Goal: Task Accomplishment & Management: Use online tool/utility

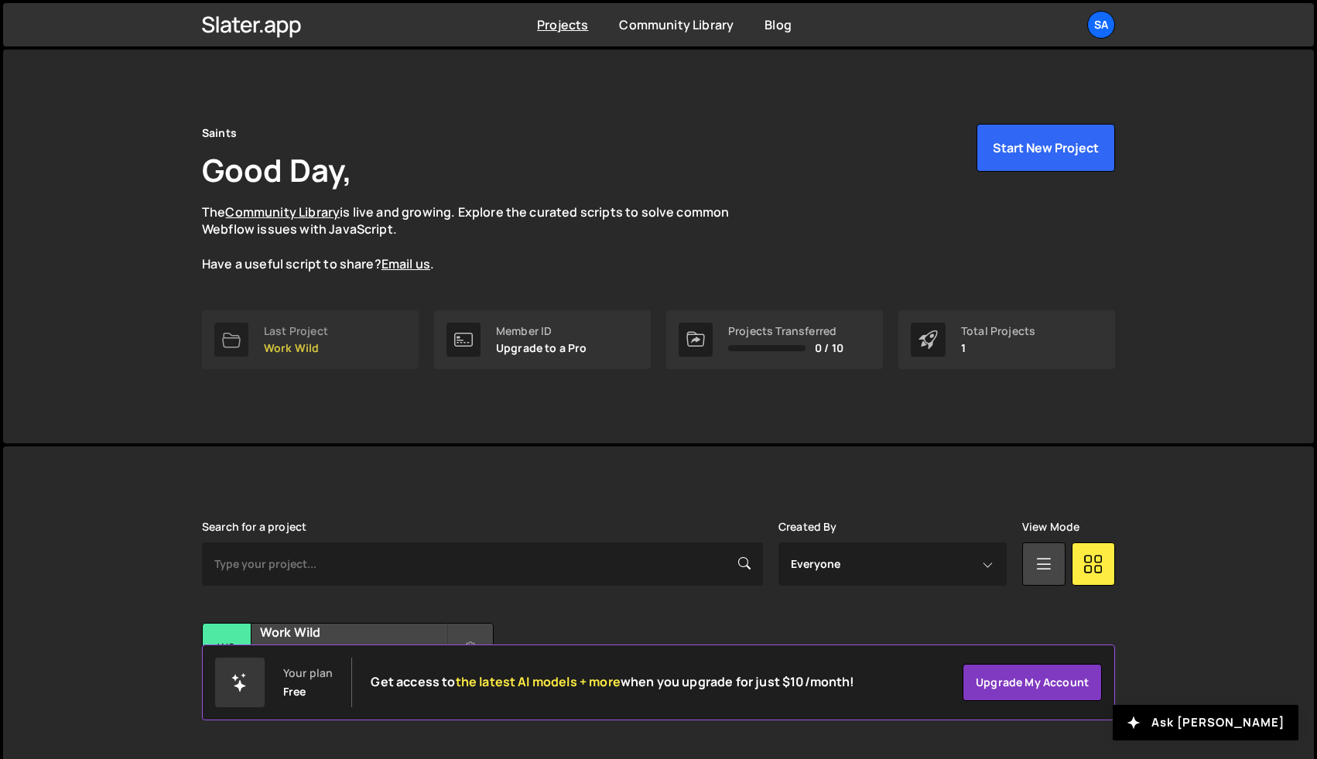
click at [305, 346] on p "Work Wild" at bounding box center [296, 348] width 64 height 12
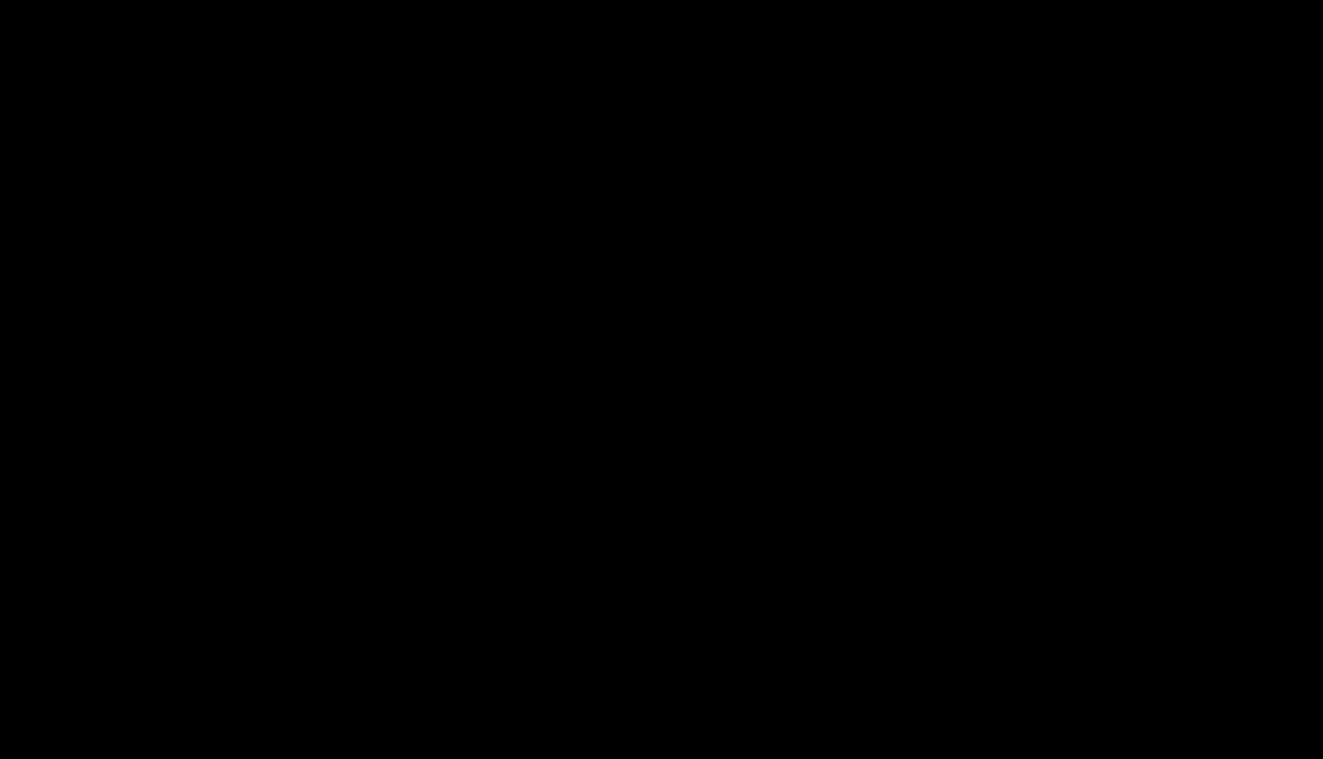
select select "6899eb2529efe6f1114000f9"
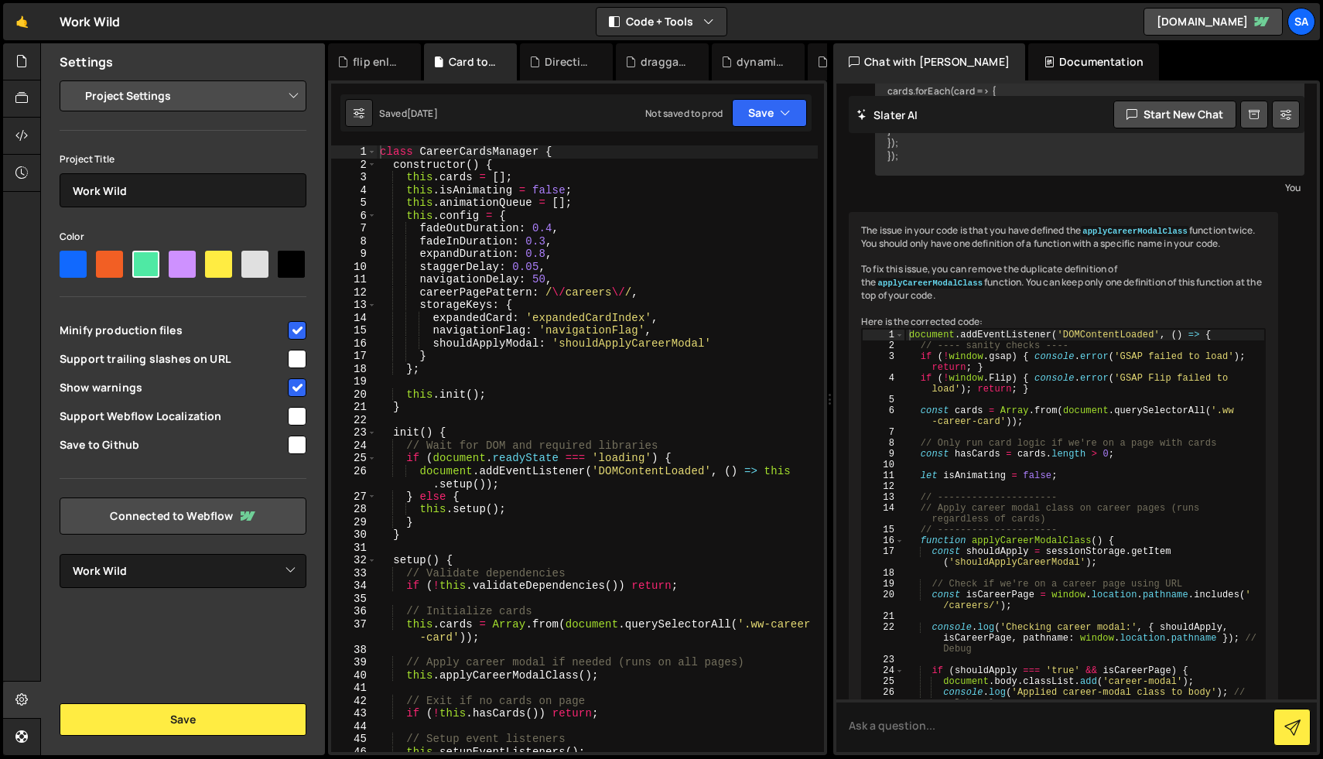
scroll to position [4947, 0]
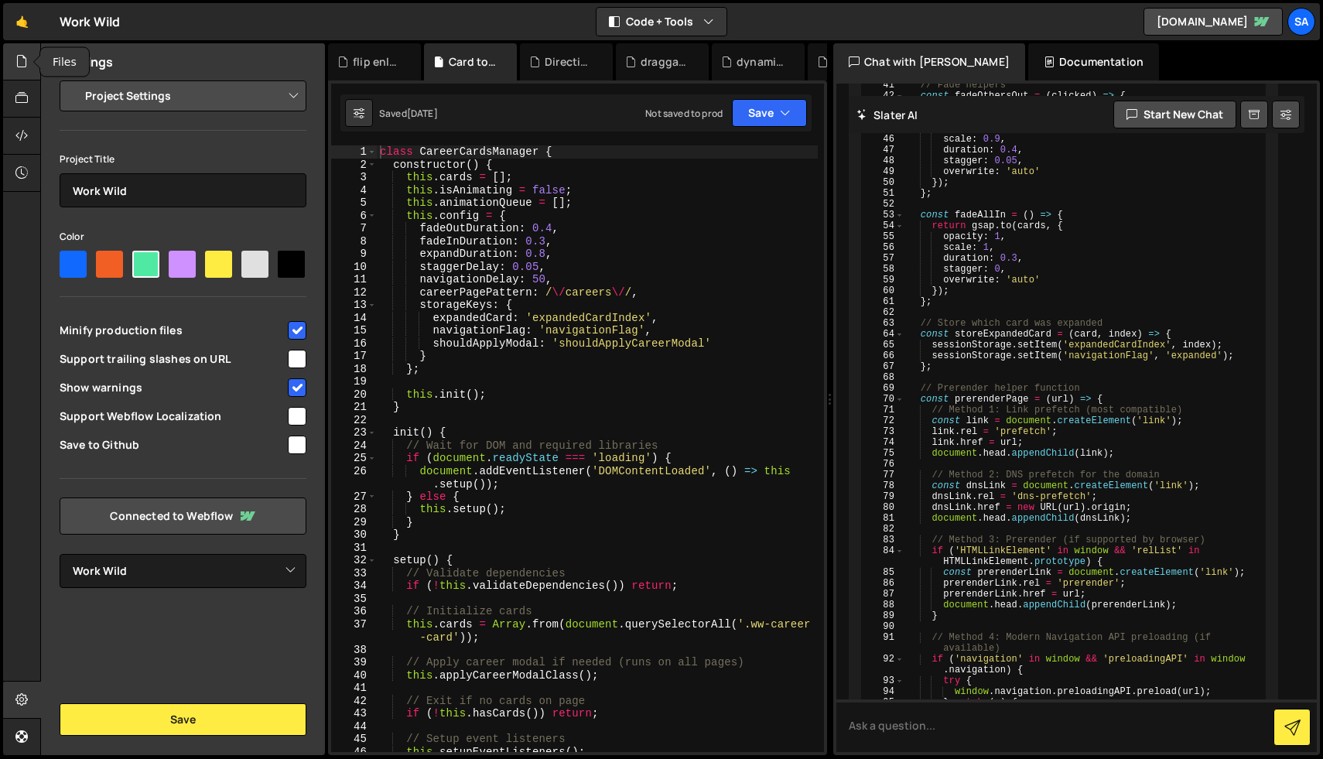
click at [21, 67] on icon at bounding box center [21, 61] width 12 height 17
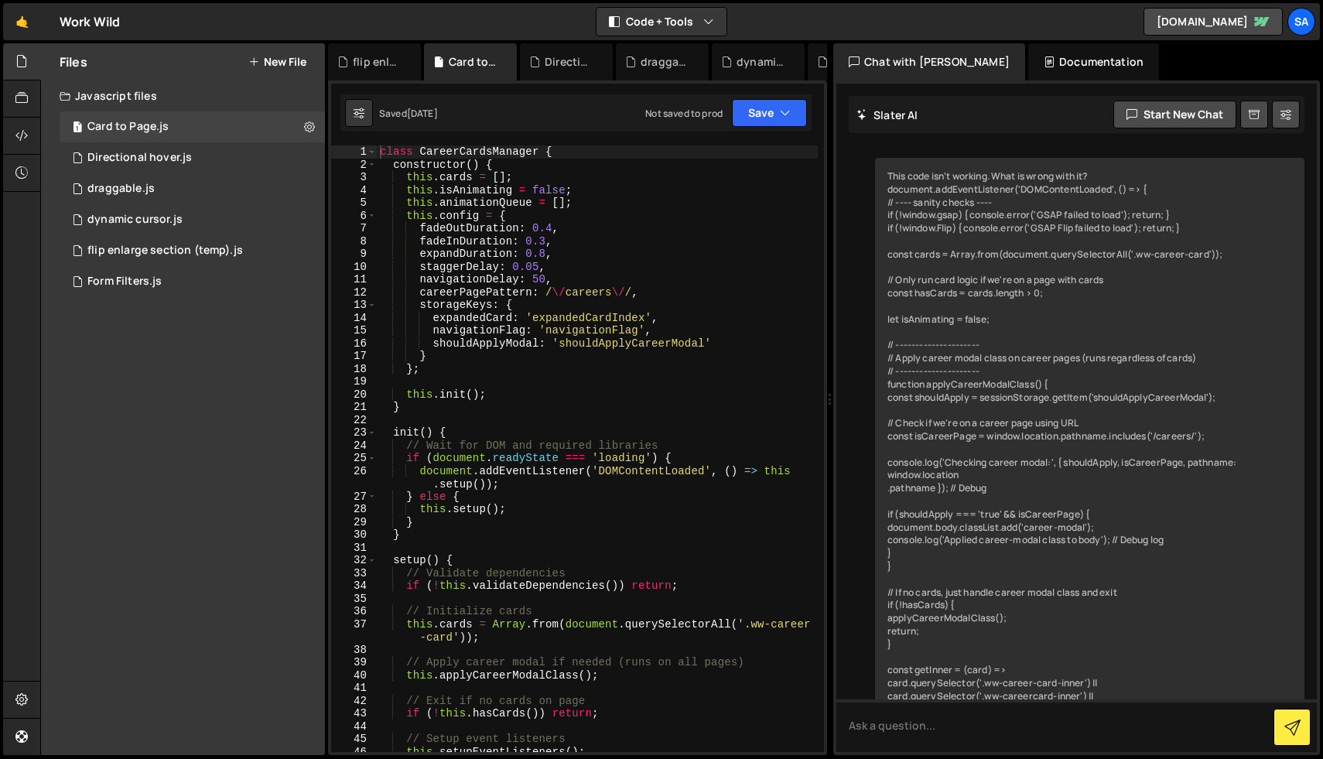
scroll to position [4947, 0]
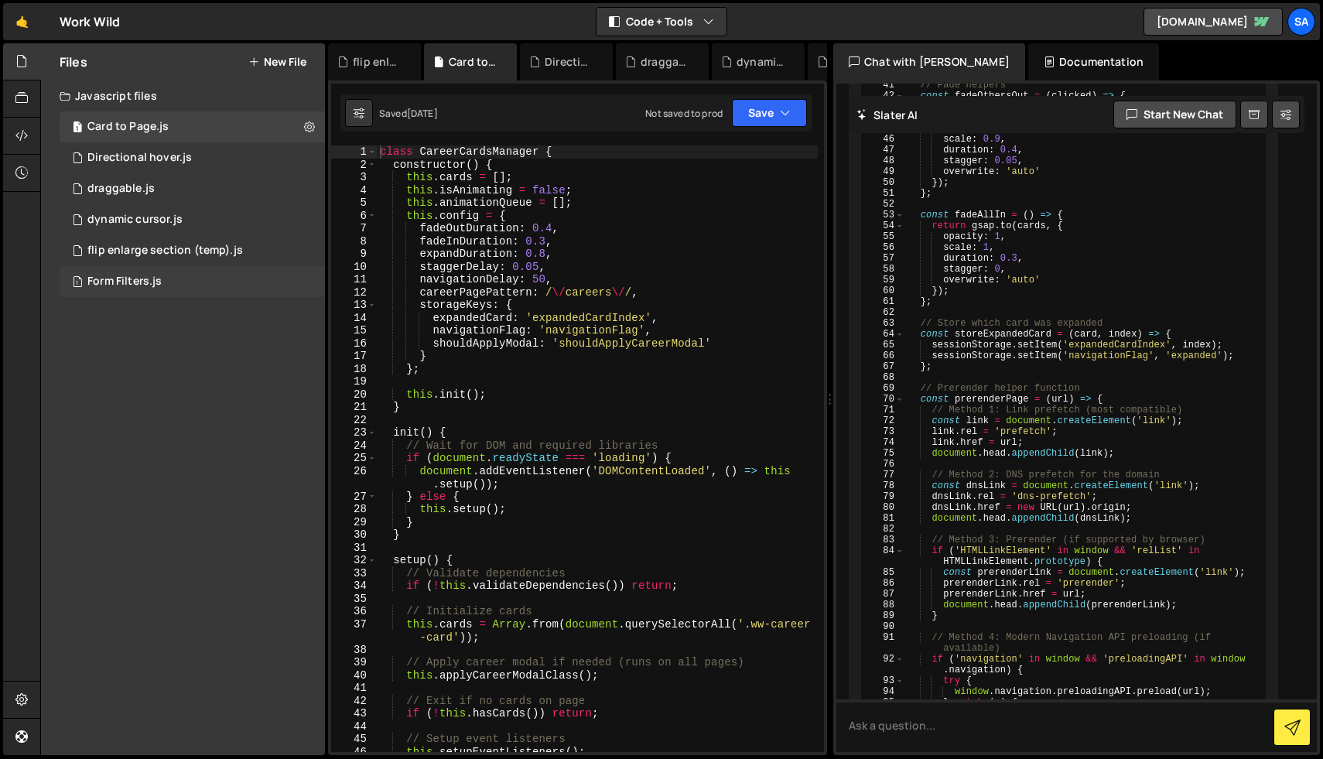
click at [134, 272] on div "1 Form Filters.js 0" at bounding box center [192, 281] width 265 height 31
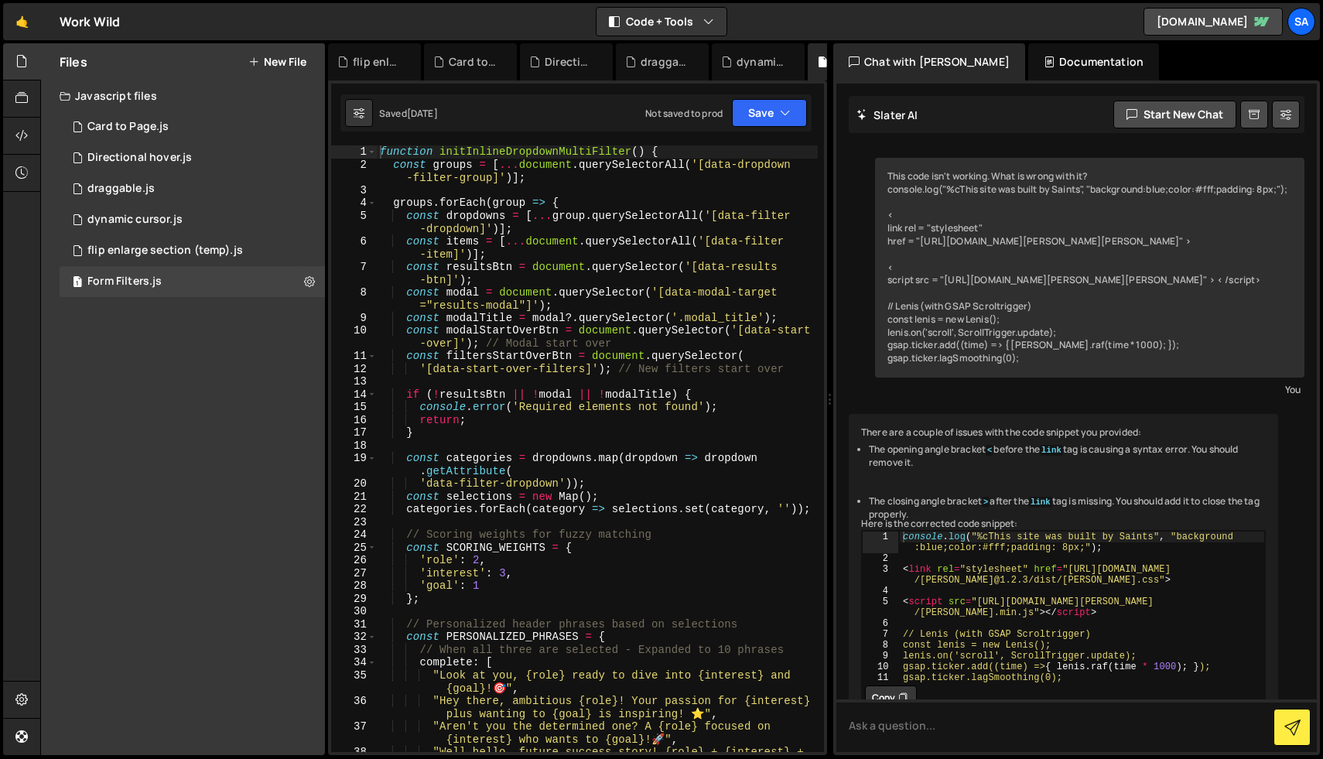
scroll to position [37758, 0]
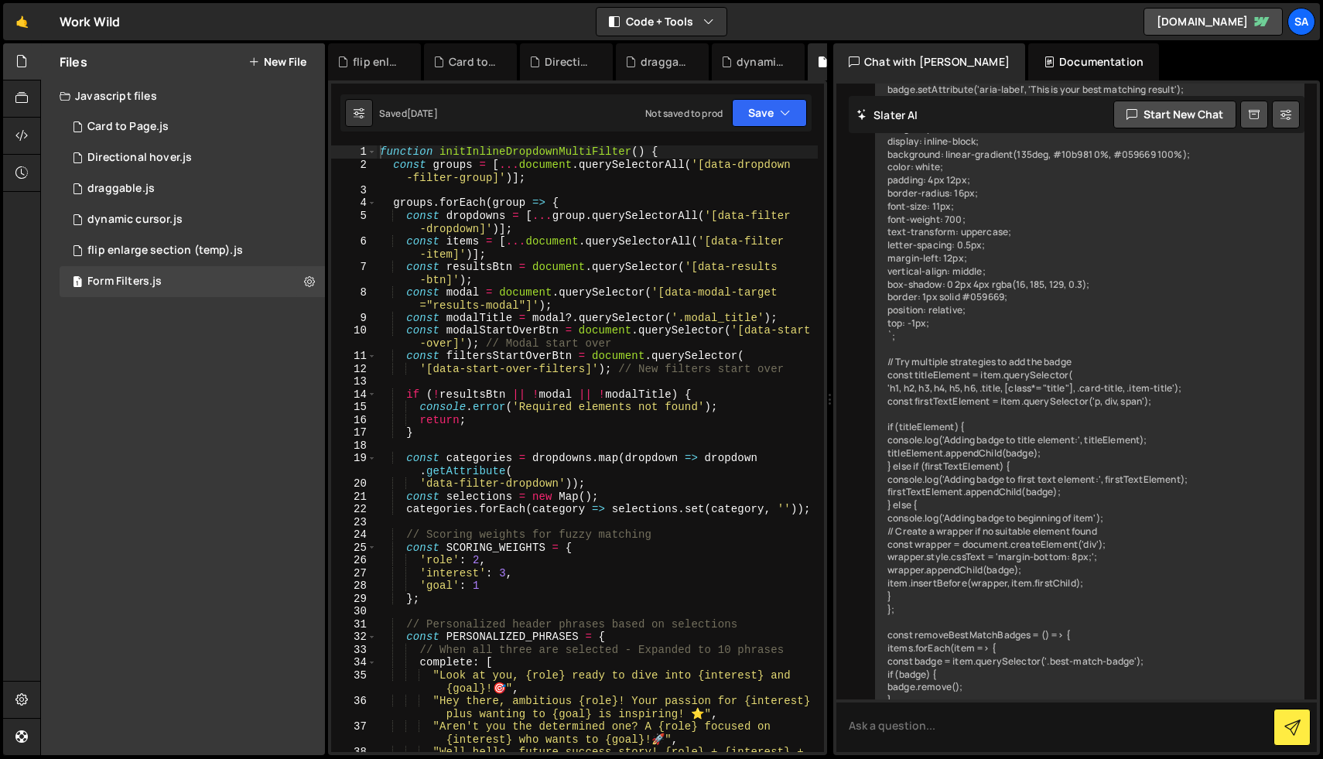
click at [532, 279] on div "function initInlineDropdownMultiFilter ( ) { const groups = [ ... document . qu…" at bounding box center [597, 467] width 441 height 645
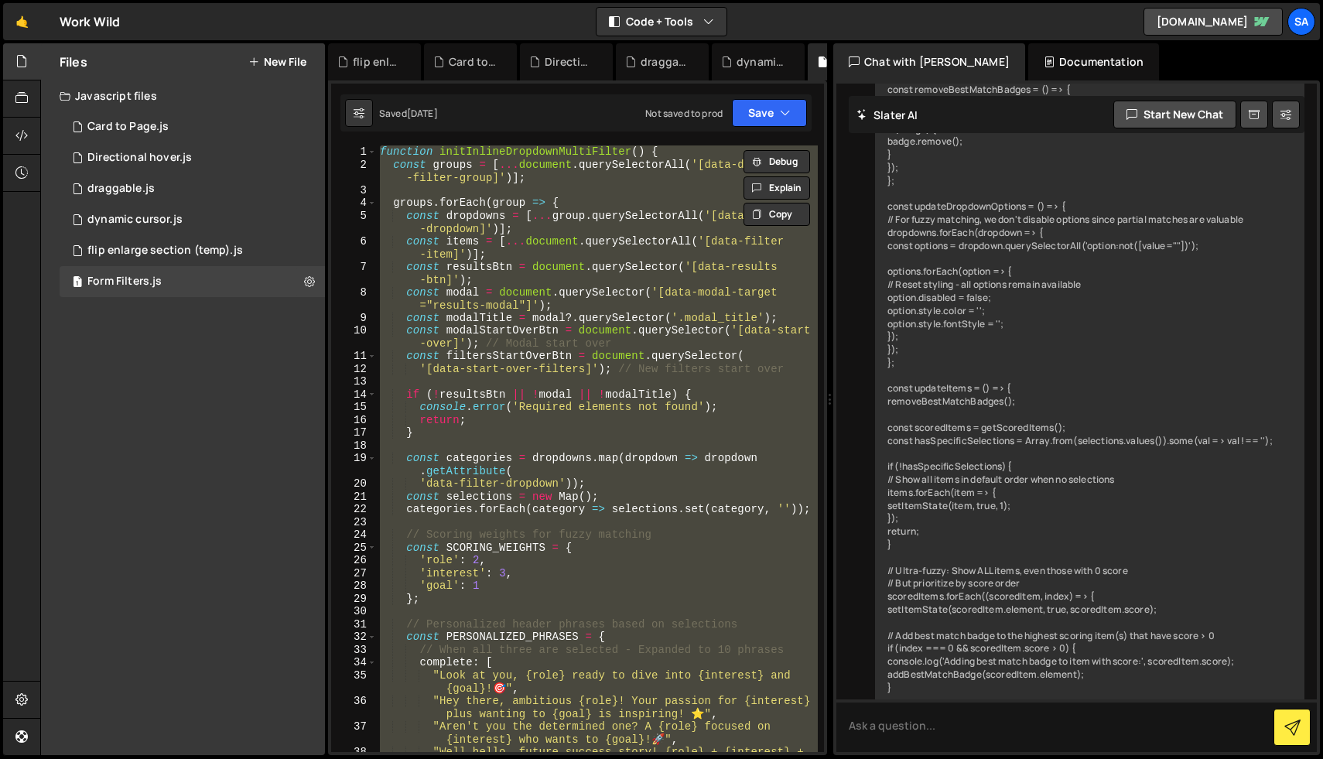
paste textarea
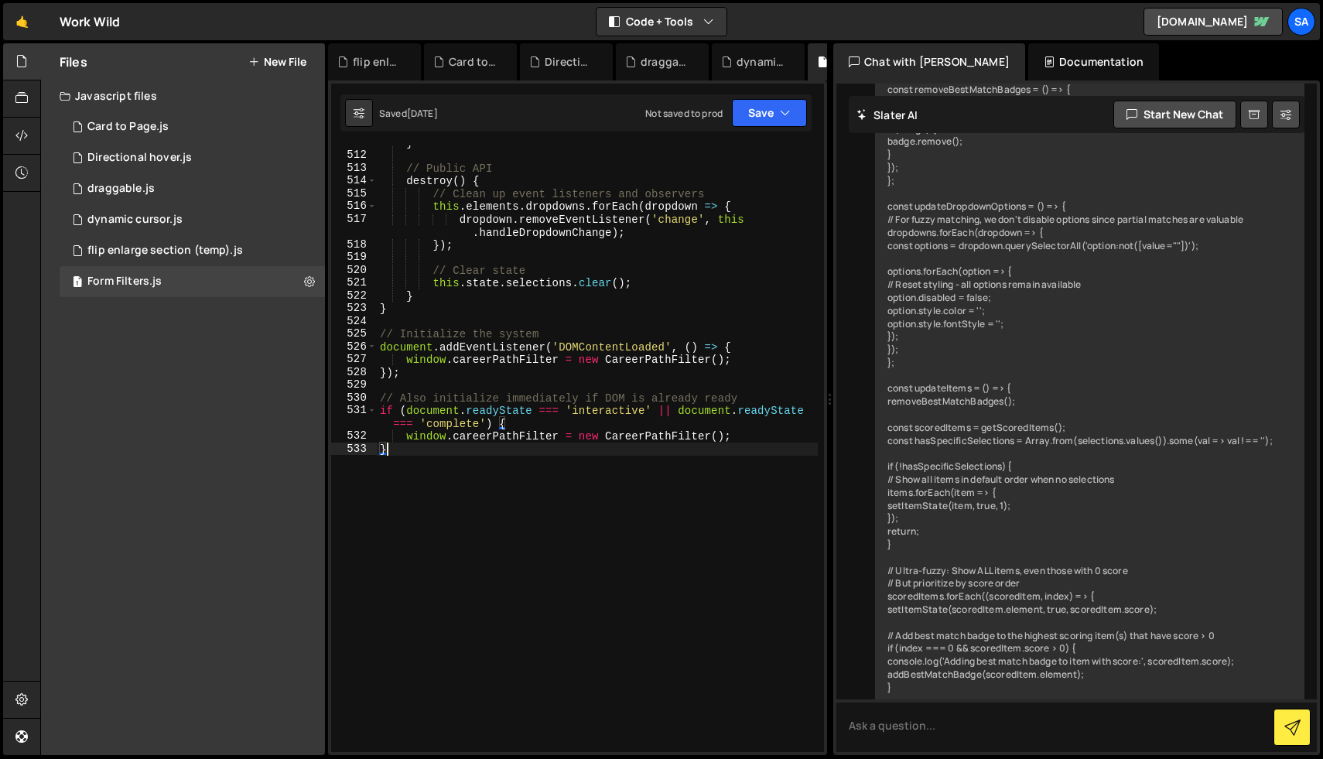
scroll to position [9904, 0]
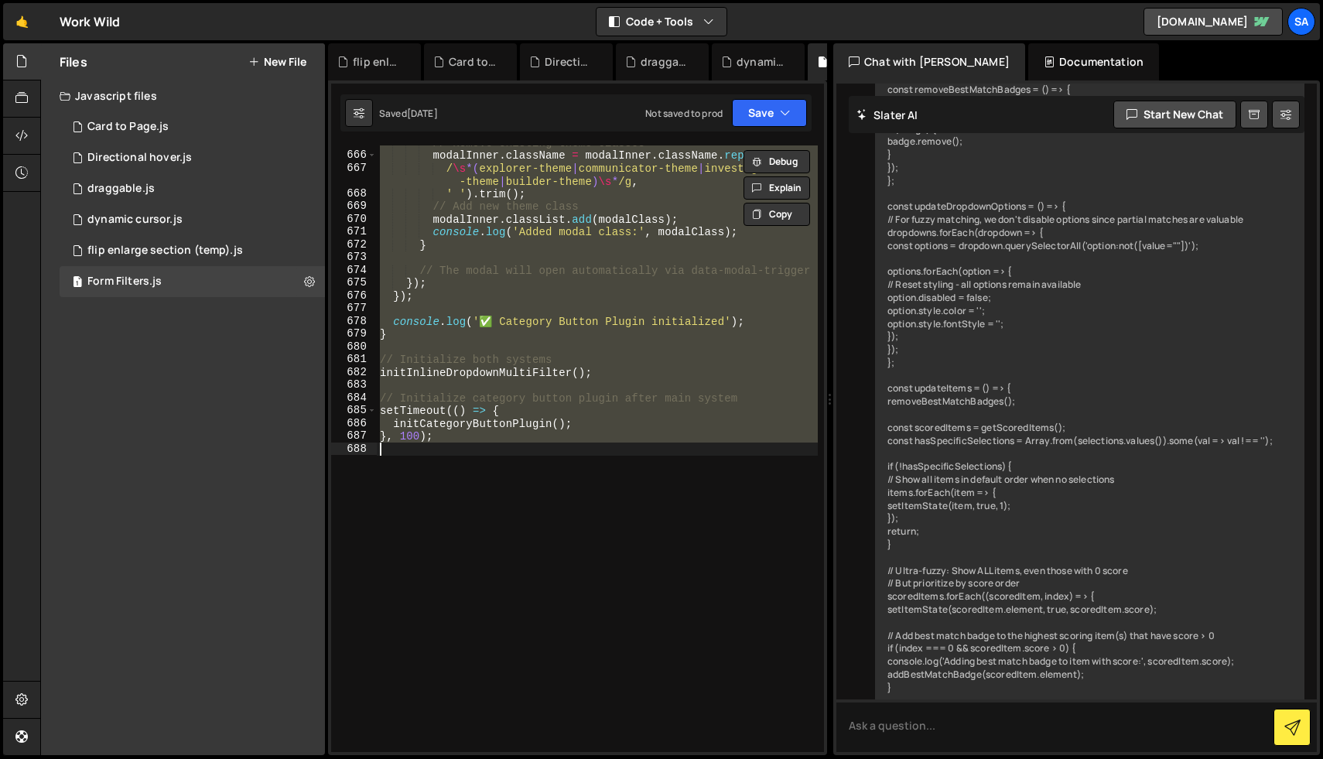
paste textarea
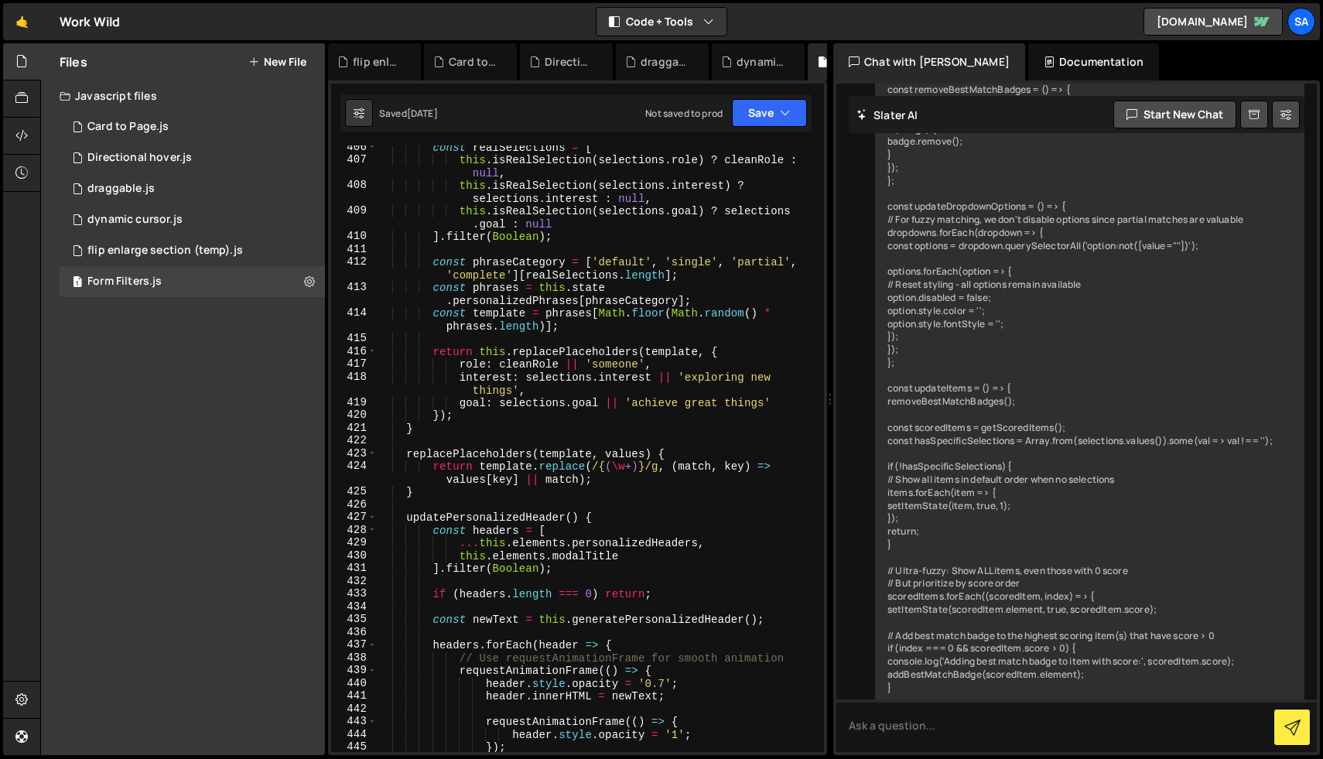
scroll to position [6037, 0]
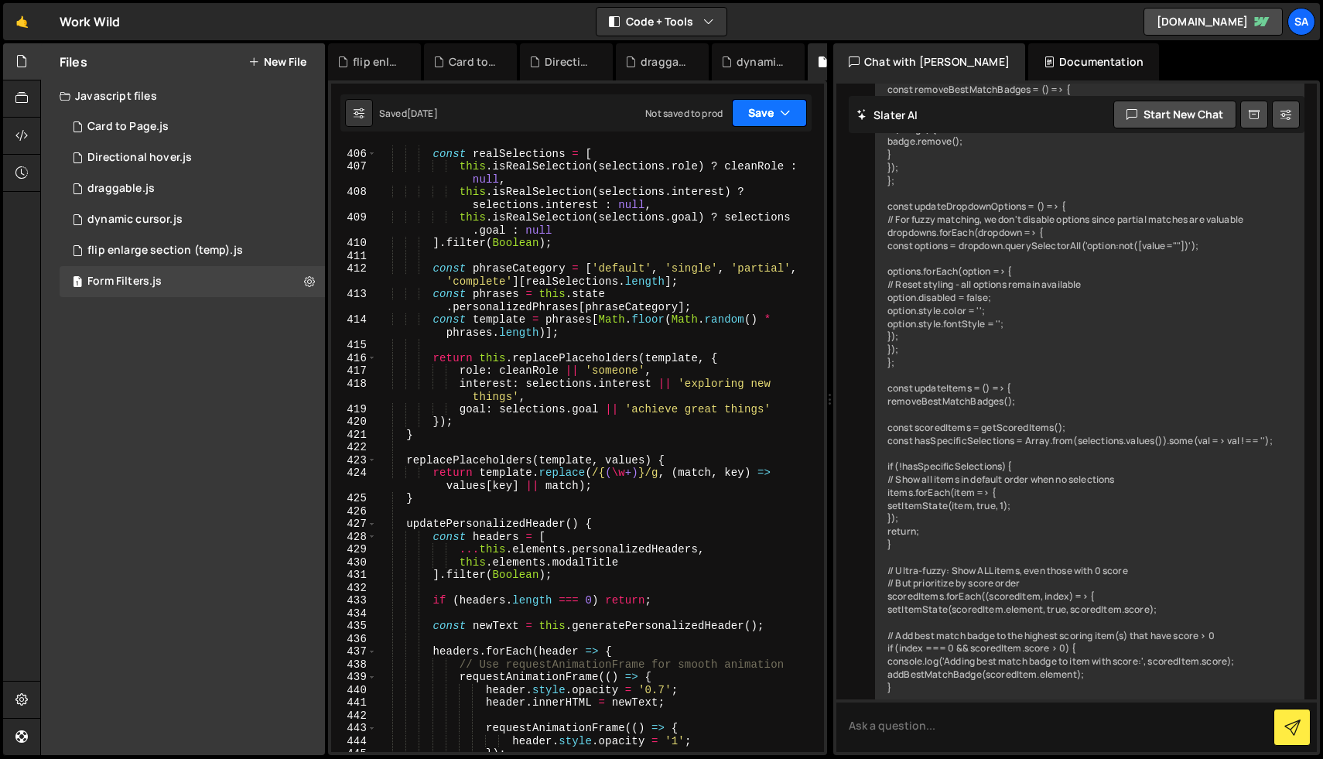
click at [748, 111] on button "Save" at bounding box center [769, 113] width 75 height 28
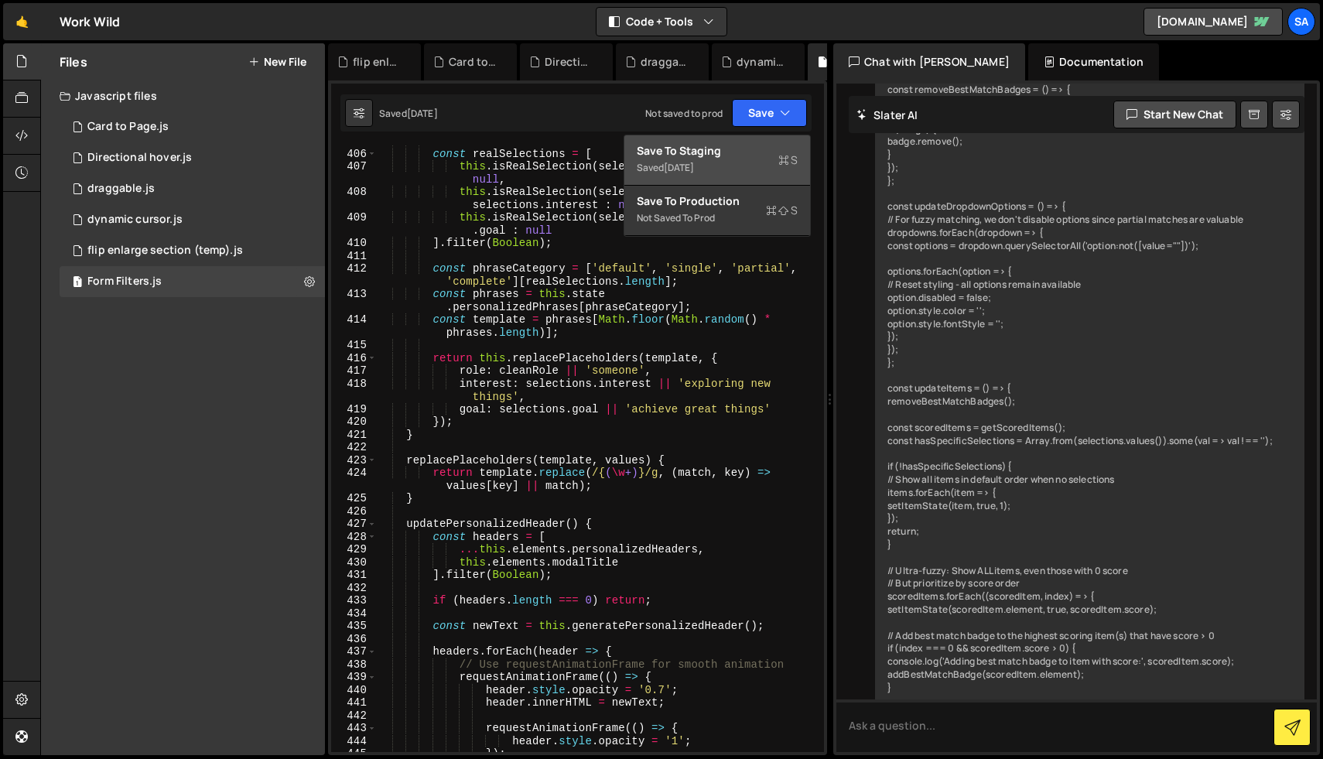
click at [713, 162] on div "Saved [DATE]" at bounding box center [717, 168] width 161 height 19
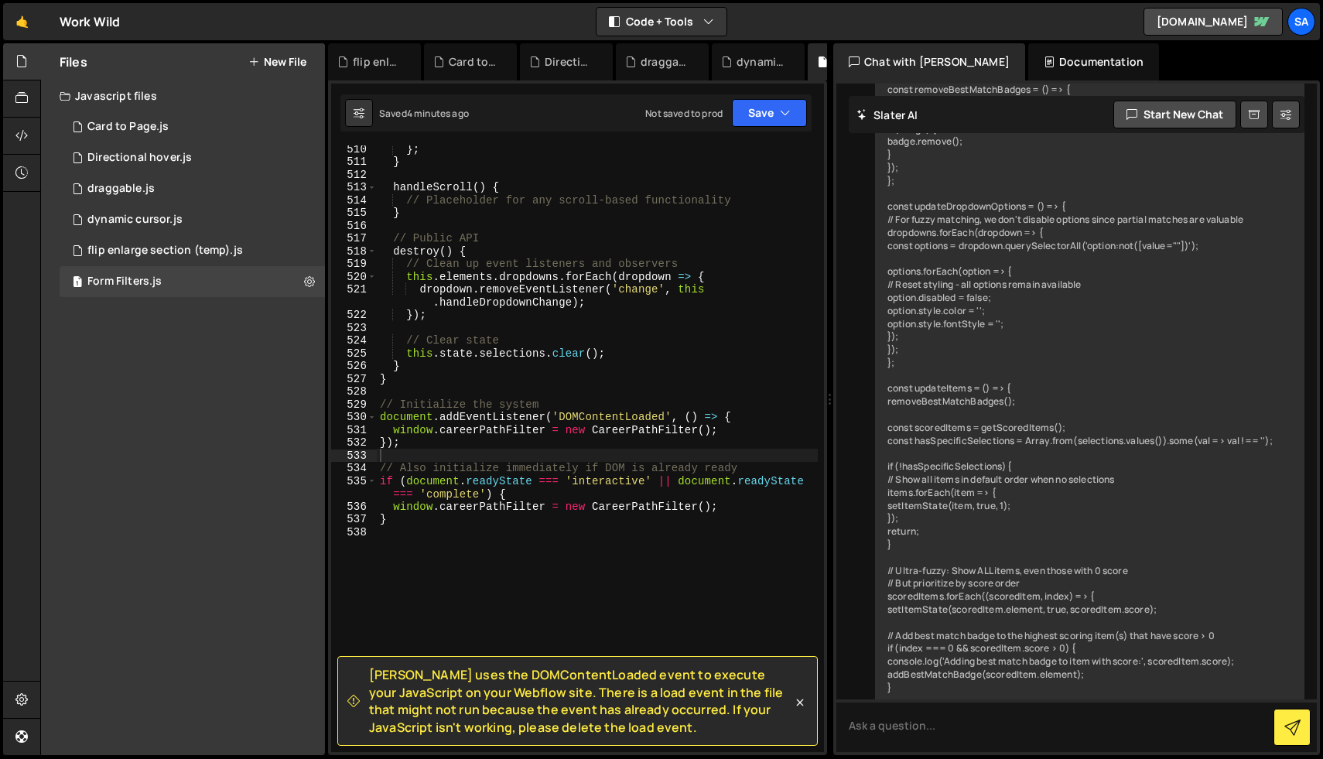
click at [557, 268] on div "} ; } handleScroll ( ) { // Placeholder for any scroll-based functionality } //…" at bounding box center [597, 458] width 441 height 632
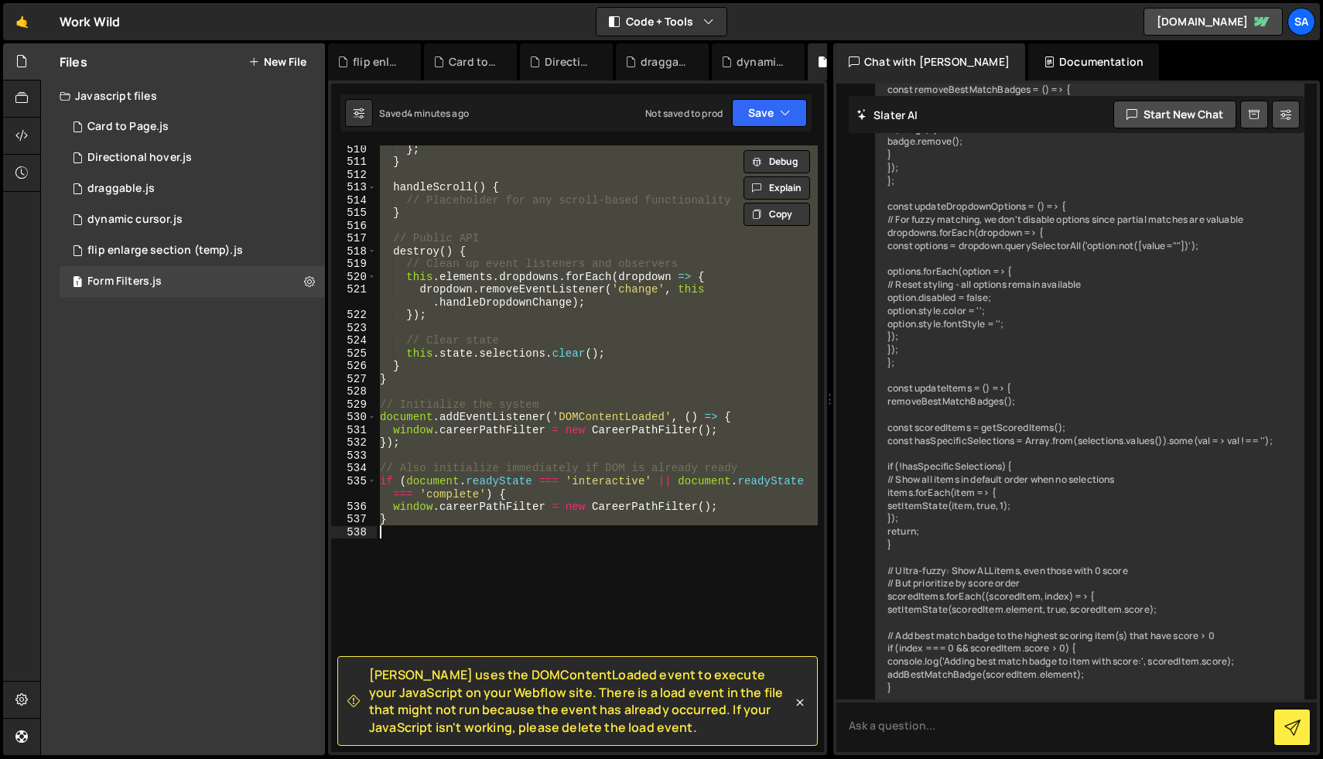
paste textarea "window.careerPathFilter = new CareerPathFilter();"
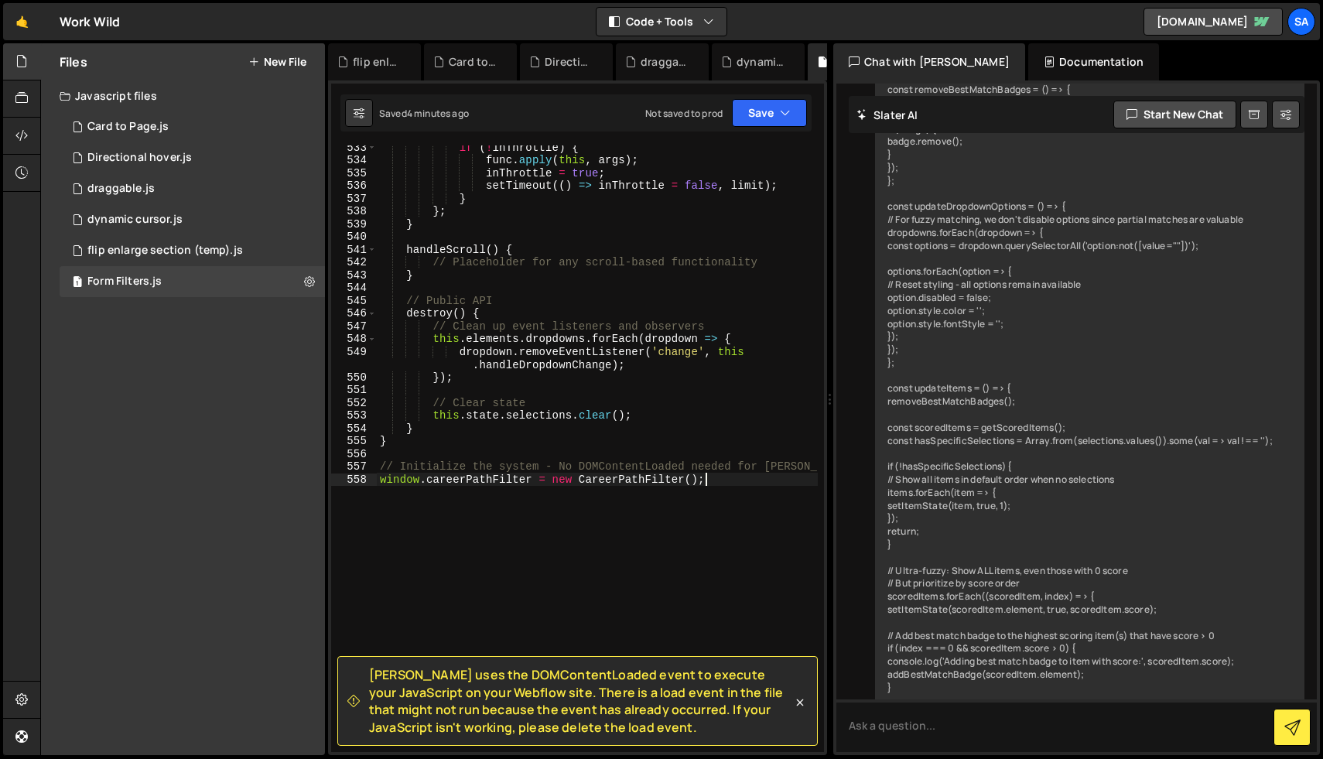
scroll to position [8040, 0]
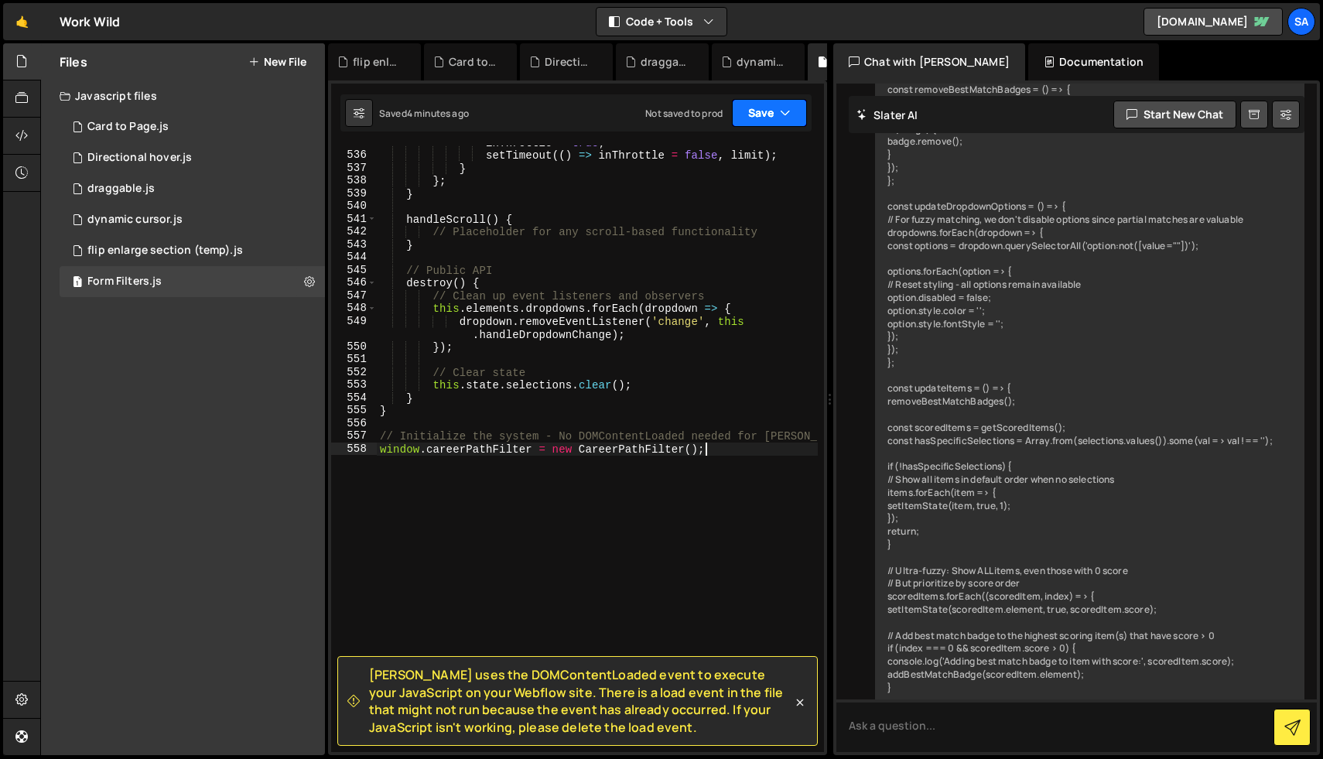
click at [766, 114] on button "Save" at bounding box center [769, 113] width 75 height 28
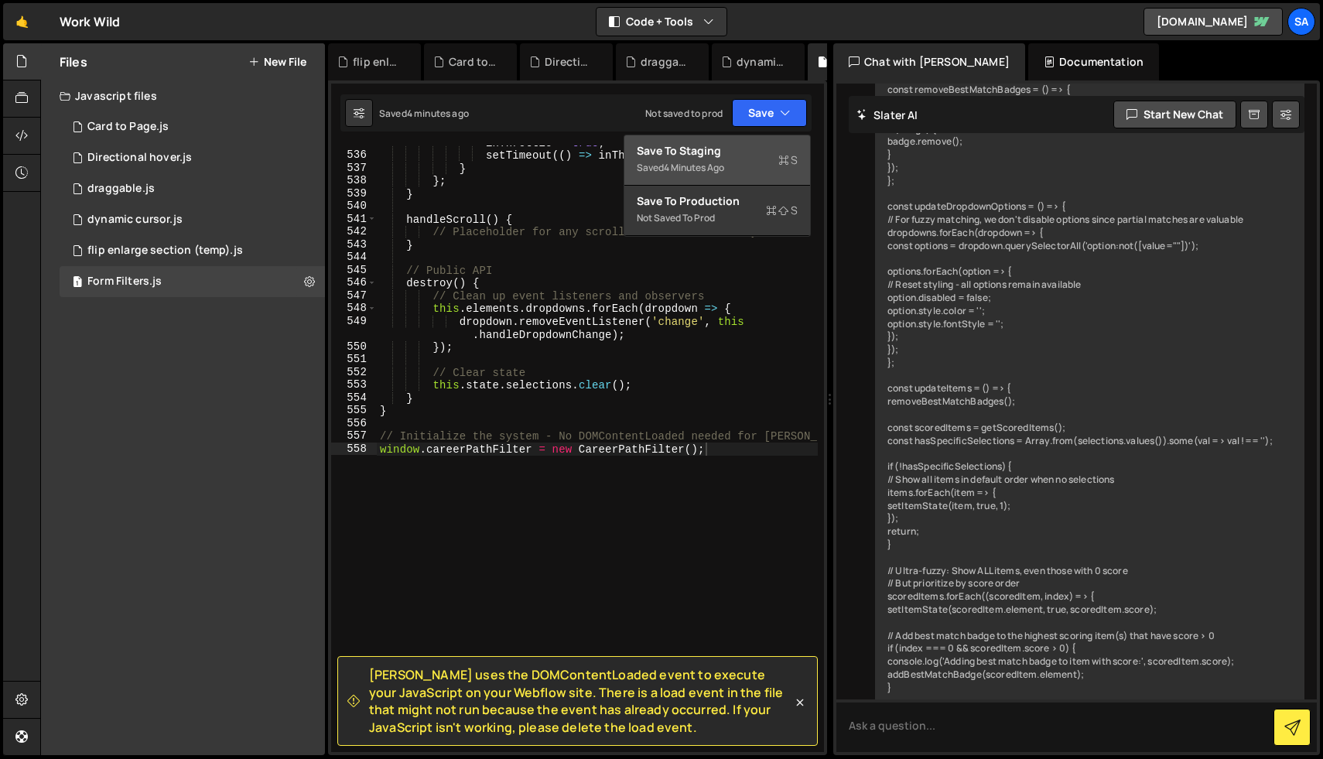
click at [733, 160] on div "Saved 4 minutes ago" at bounding box center [717, 168] width 161 height 19
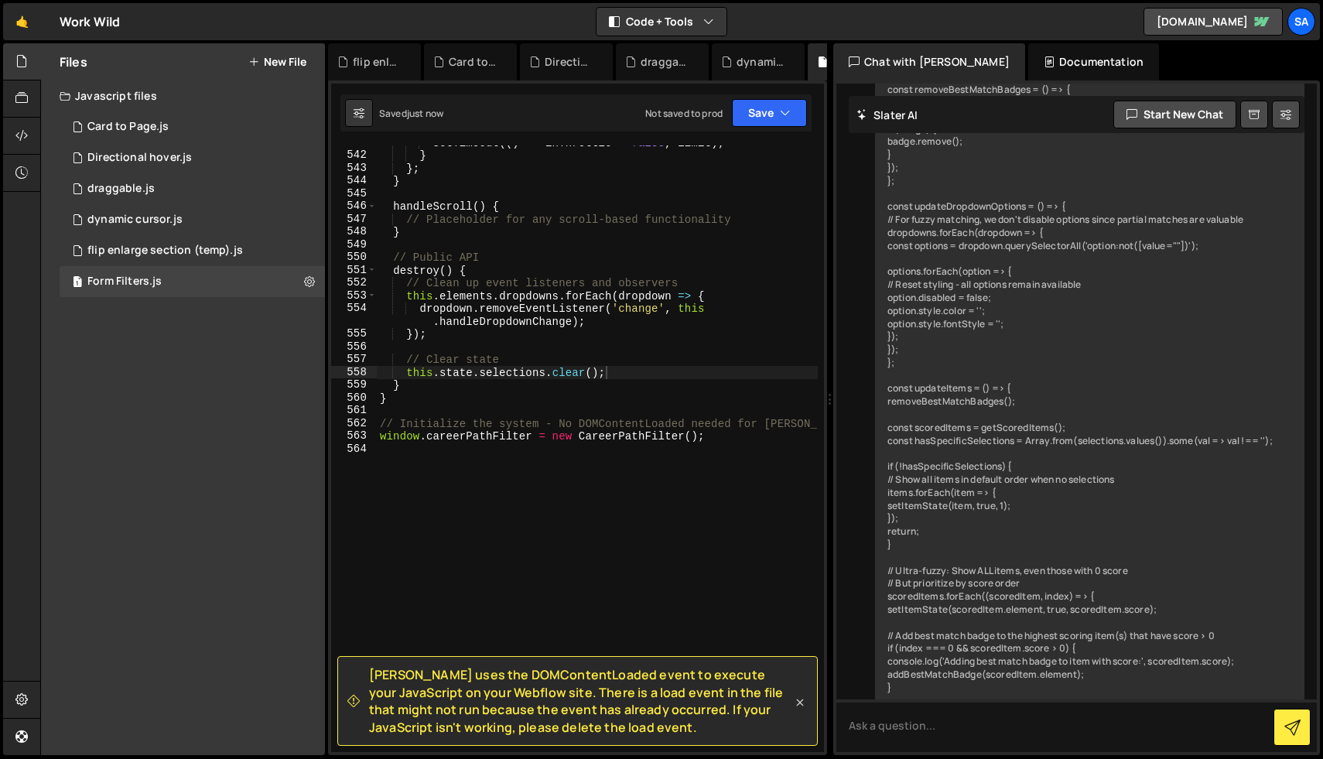
click at [797, 699] on icon at bounding box center [800, 702] width 7 height 7
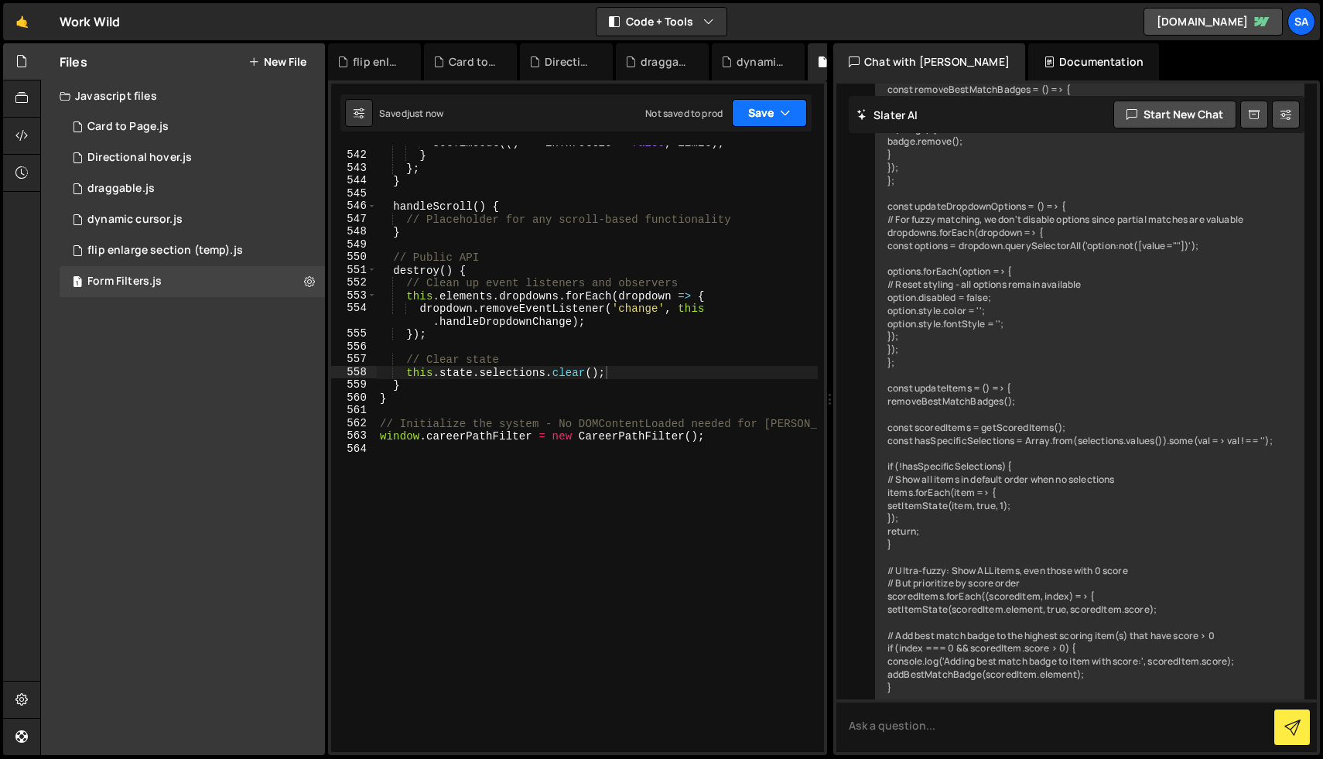
click at [759, 111] on button "Save" at bounding box center [769, 113] width 75 height 28
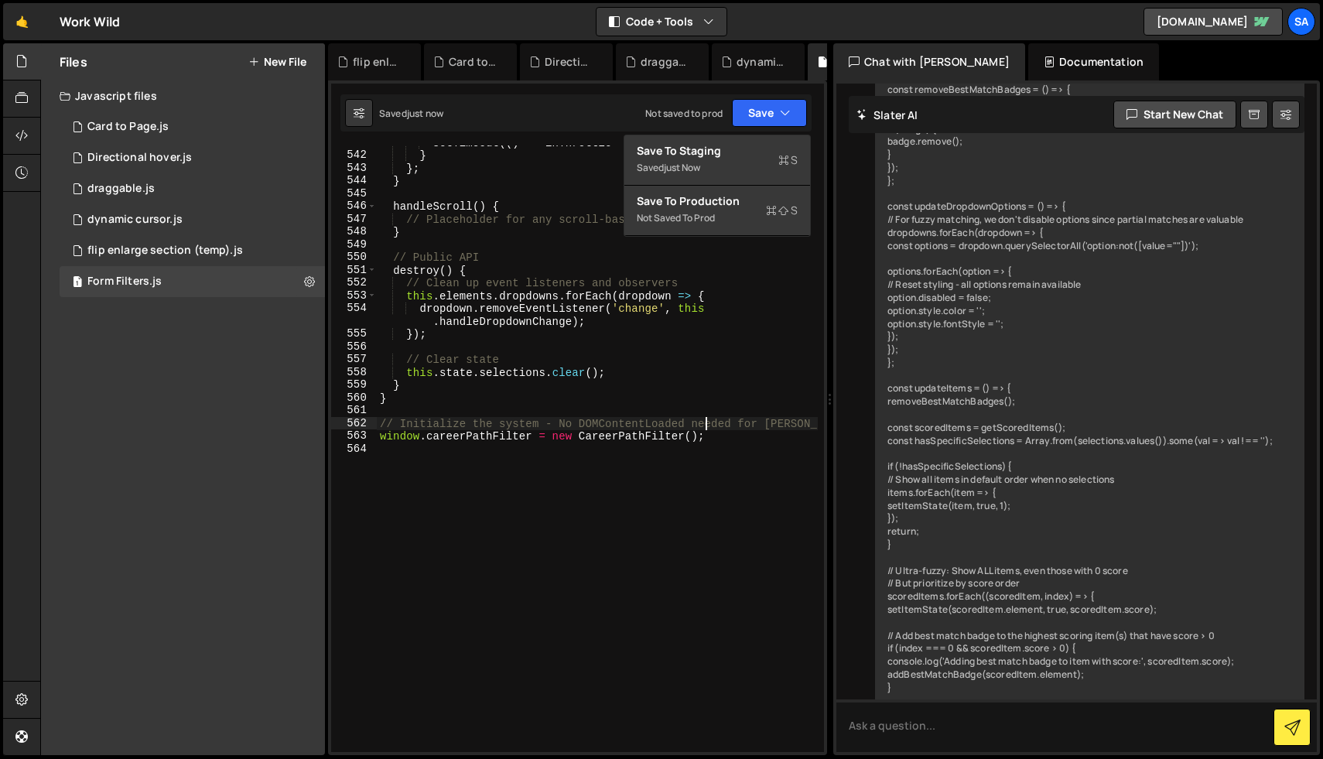
click at [703, 426] on div "setTimeout (( ) => inThrottle = false , limit ) ; } } ; } handleScroll ( ) { //…" at bounding box center [597, 452] width 441 height 632
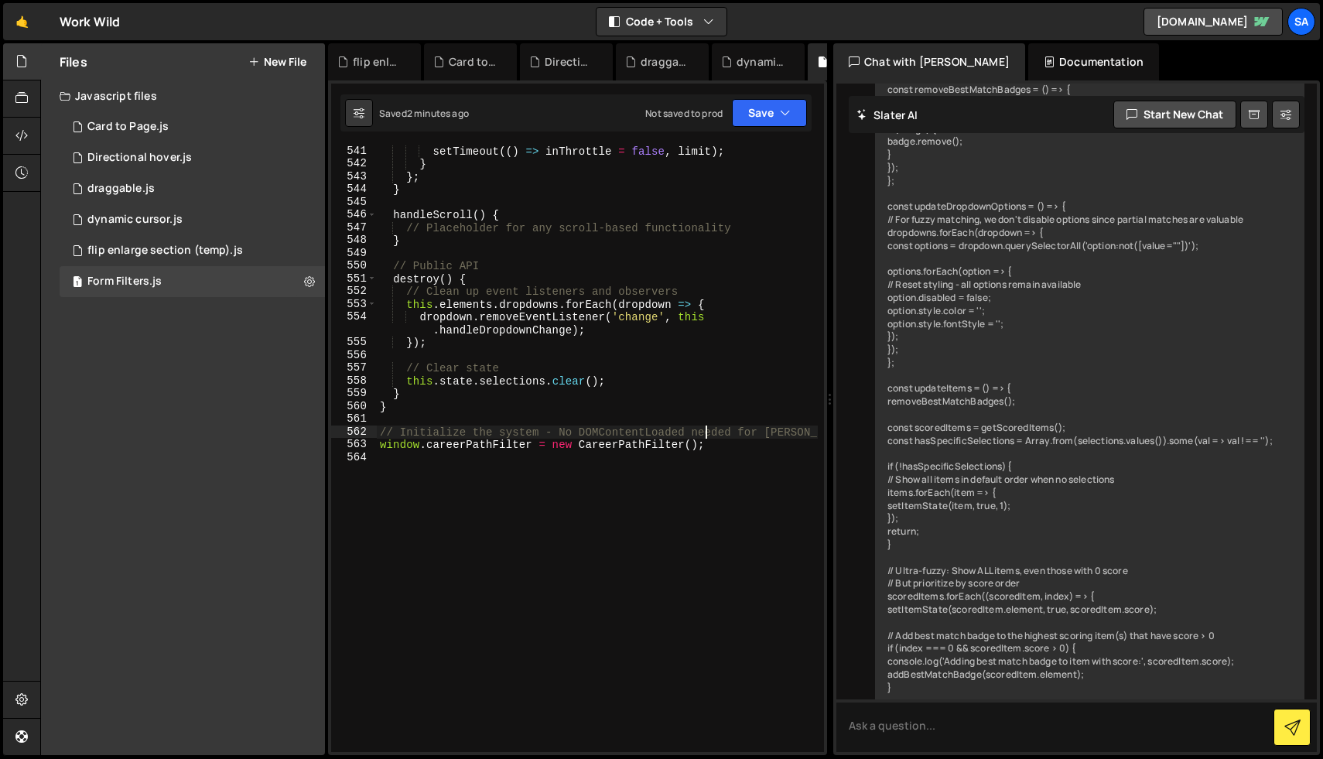
scroll to position [7751, 0]
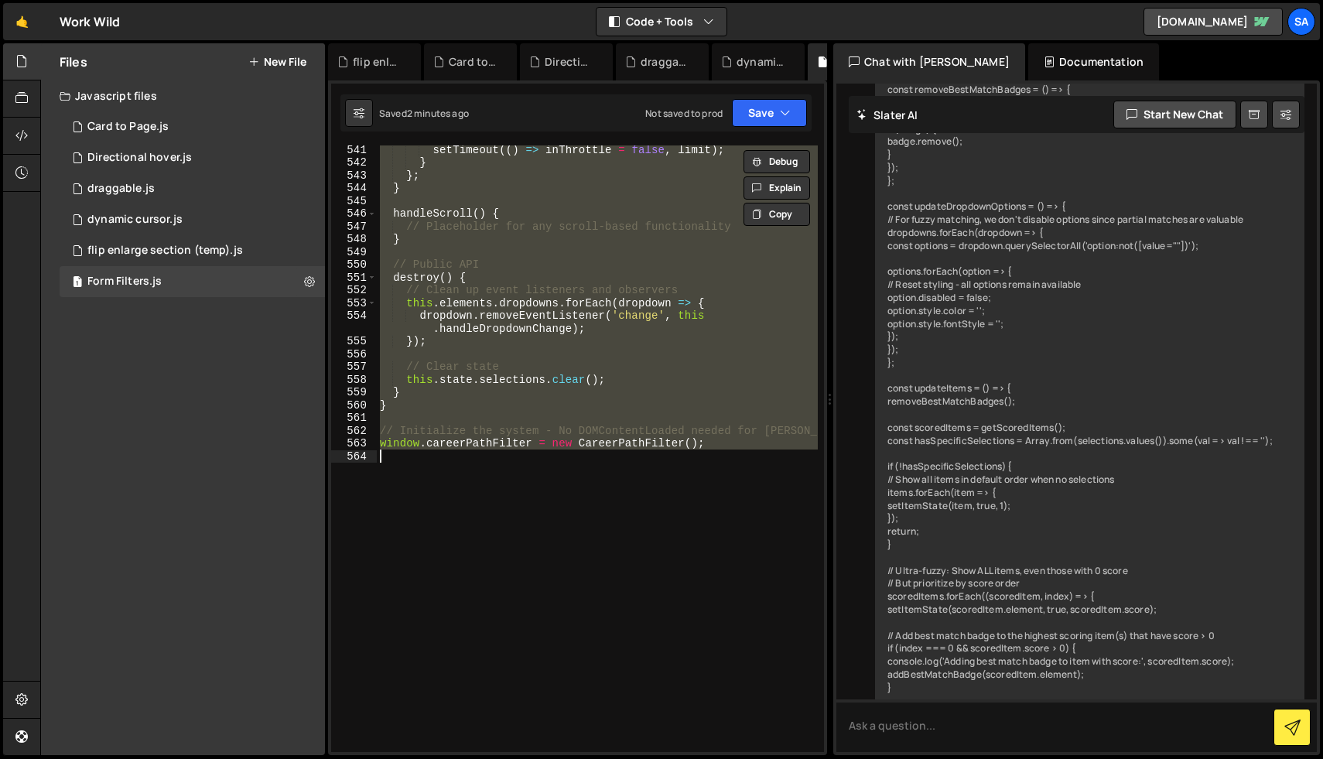
paste textarea
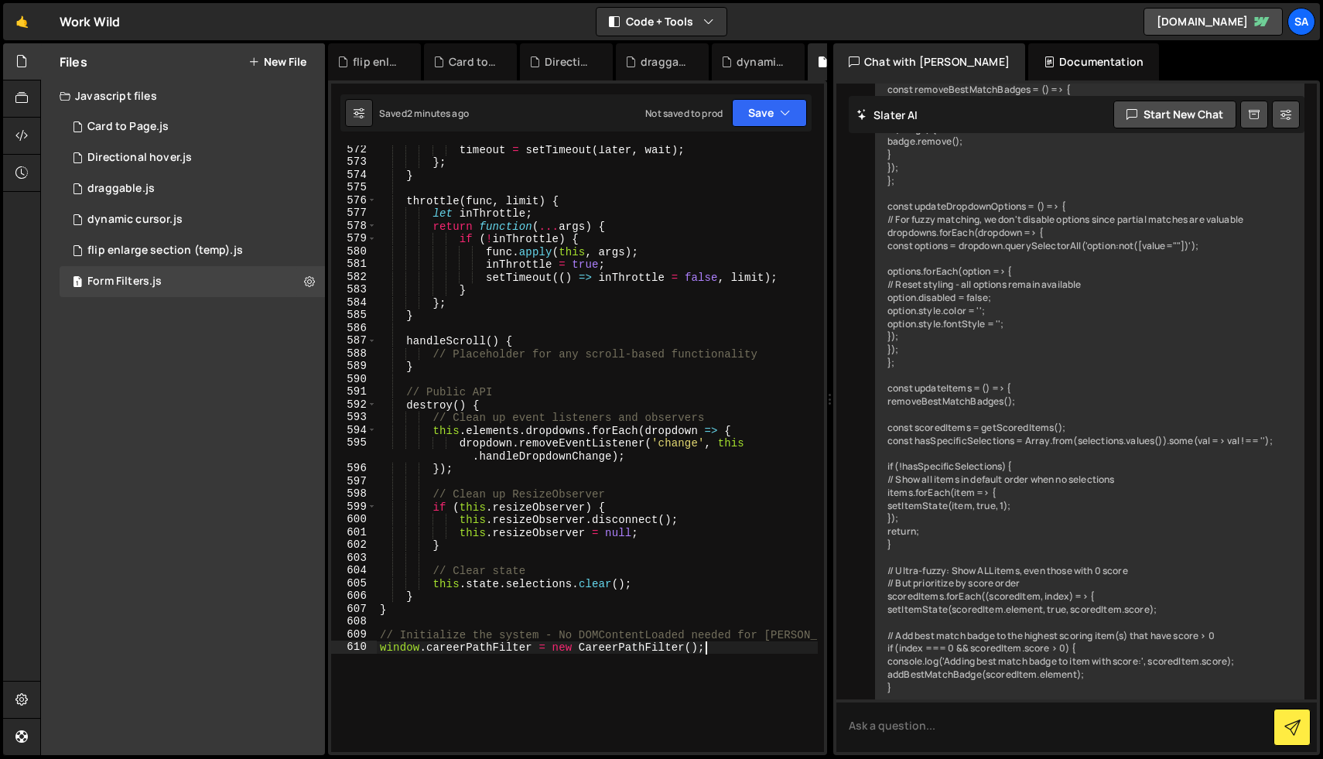
scroll to position [8818, 0]
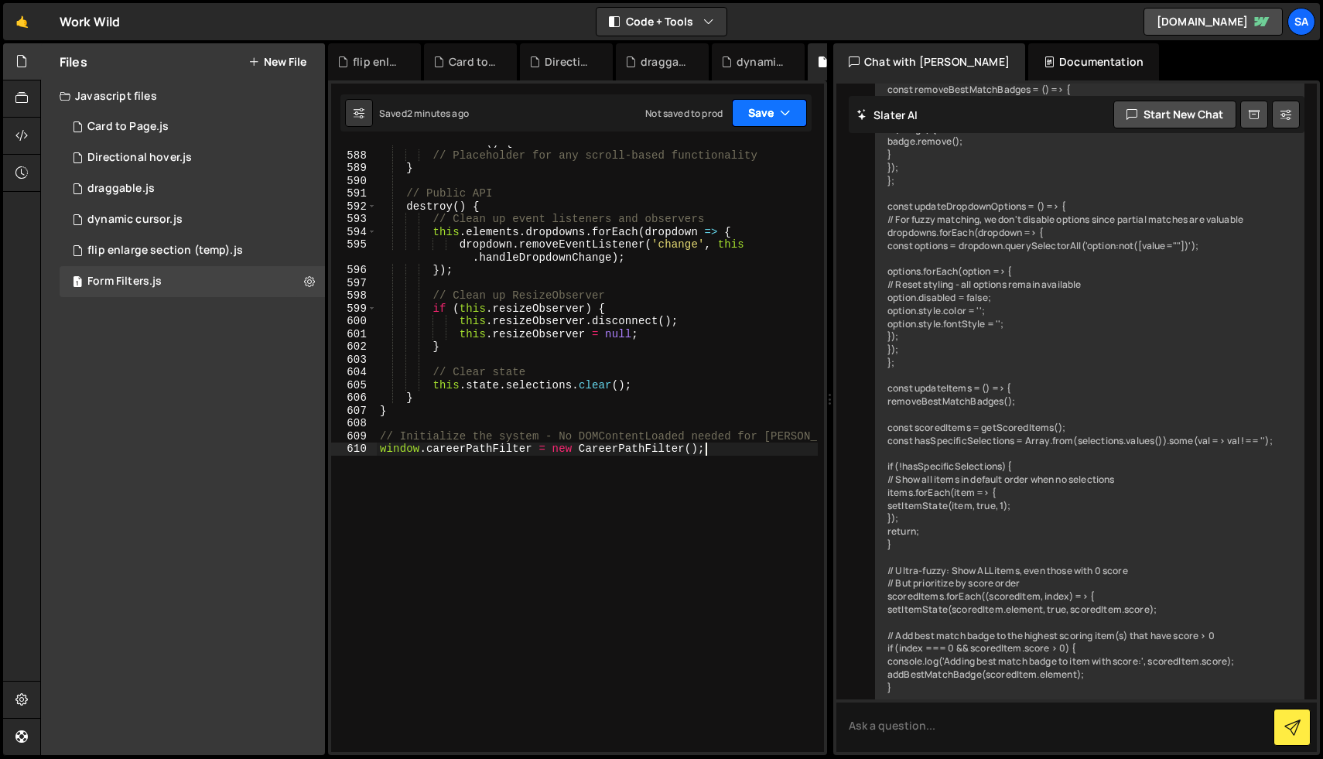
click at [758, 116] on button "Save" at bounding box center [769, 113] width 75 height 28
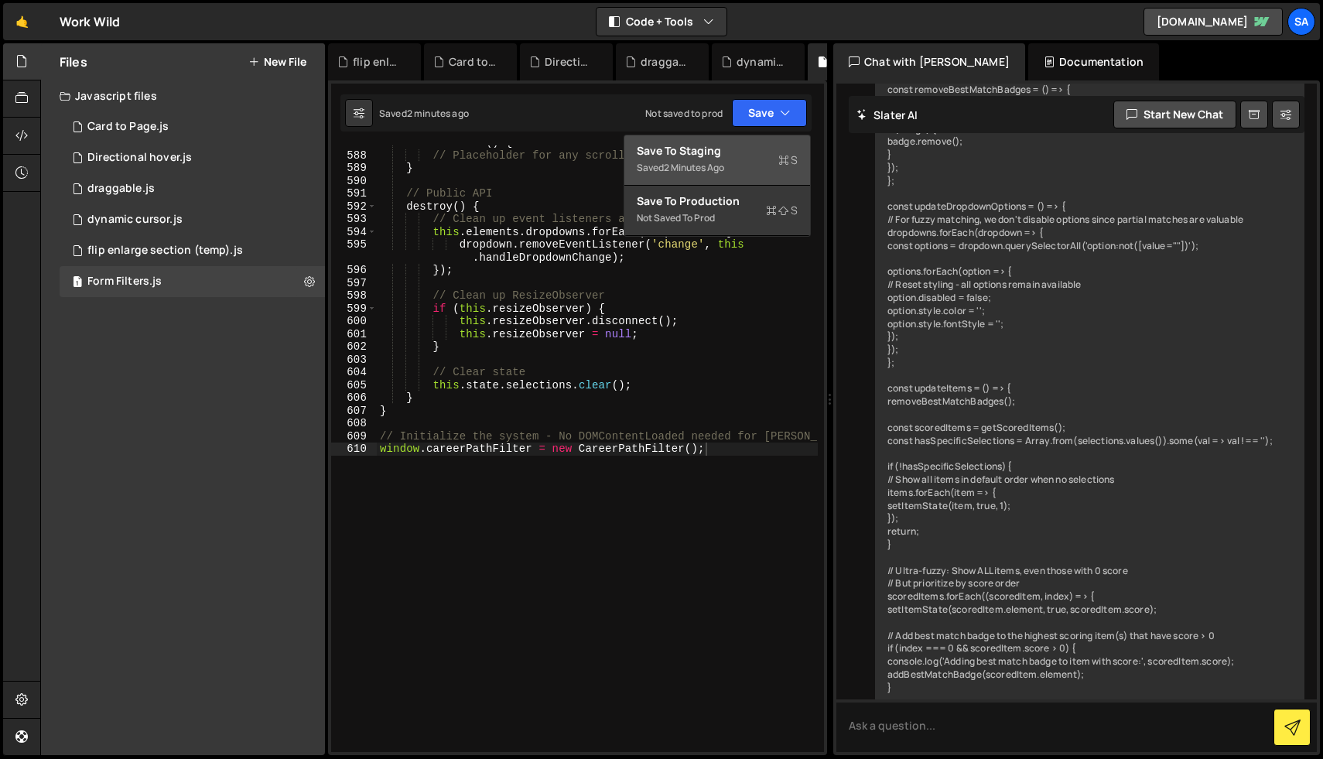
click at [723, 146] on div "Save to Staging S" at bounding box center [717, 150] width 161 height 15
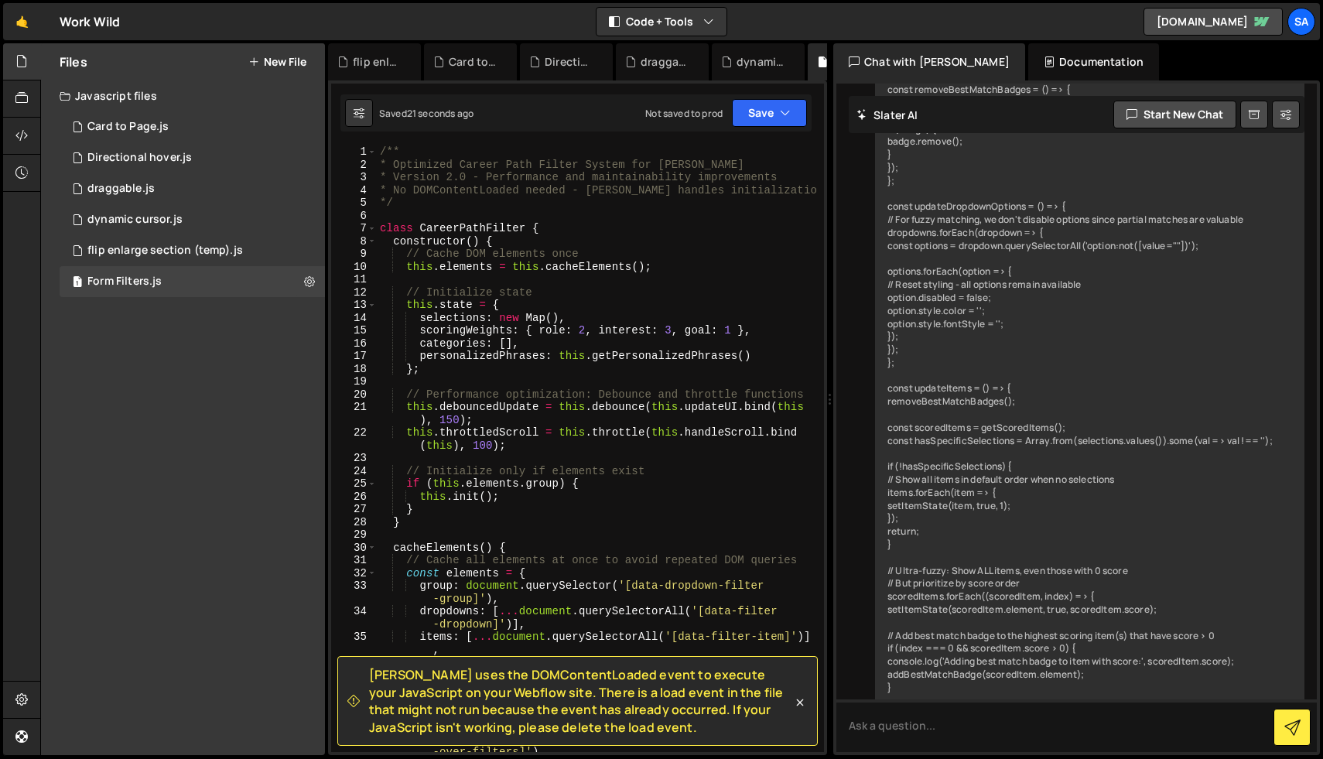
scroll to position [0, 0]
click at [746, 115] on button "Save" at bounding box center [769, 113] width 75 height 28
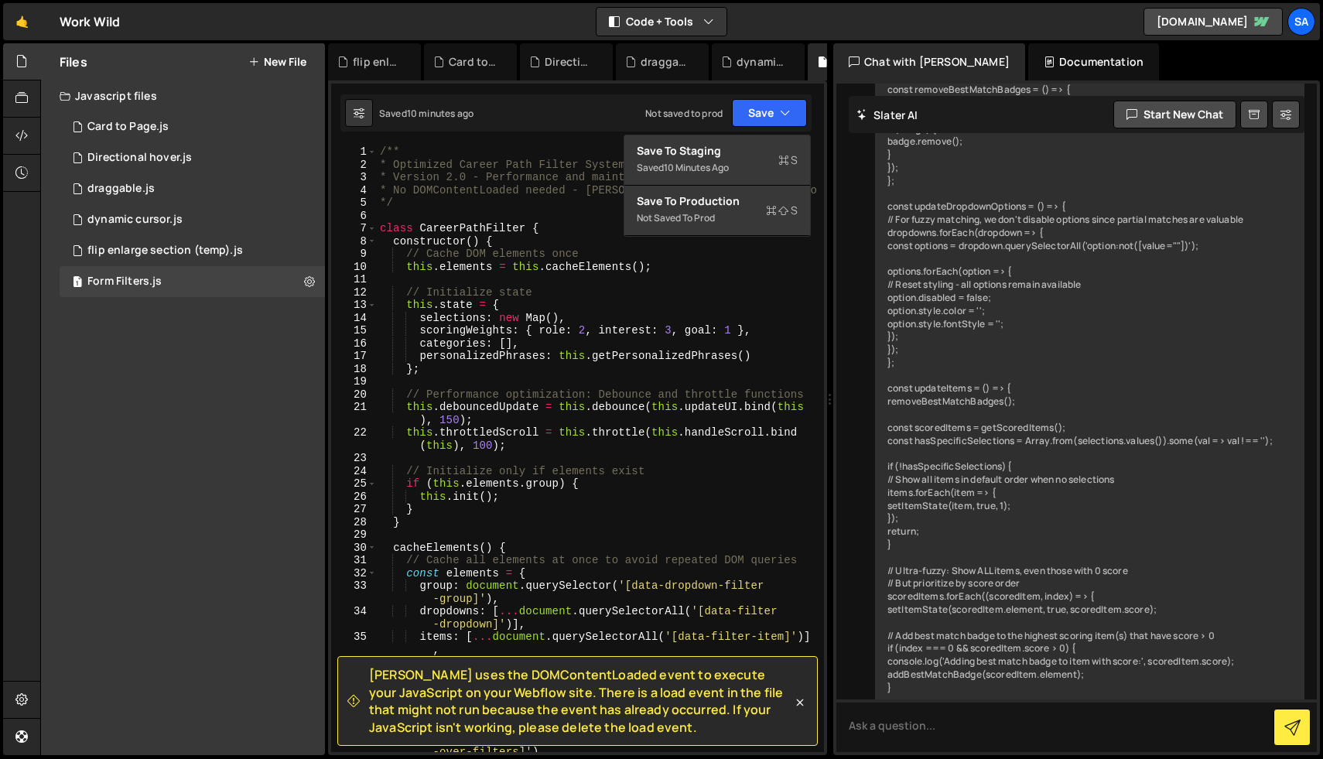
click at [633, 433] on div "/** * Optimized Career Path Filter System for [PERSON_NAME] * Version 2.0 - Per…" at bounding box center [597, 467] width 441 height 645
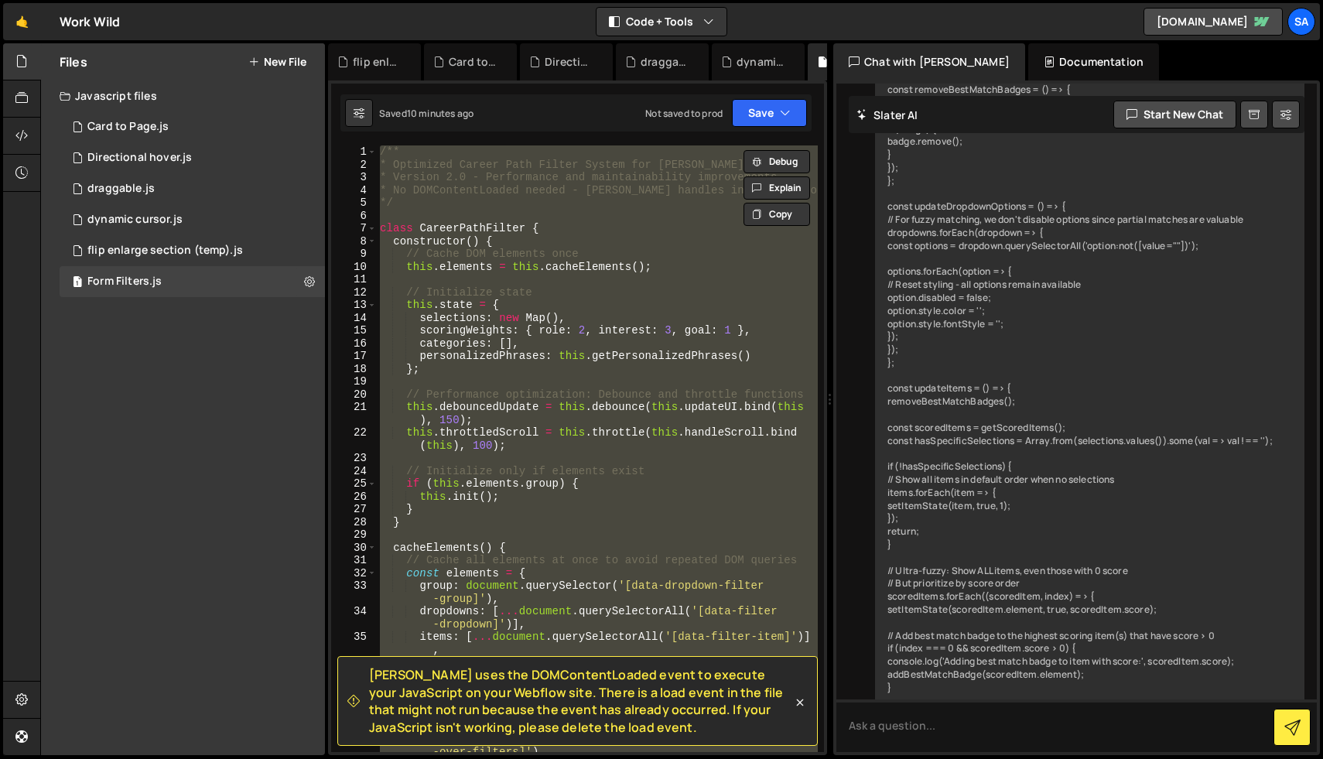
paste textarea "})();"
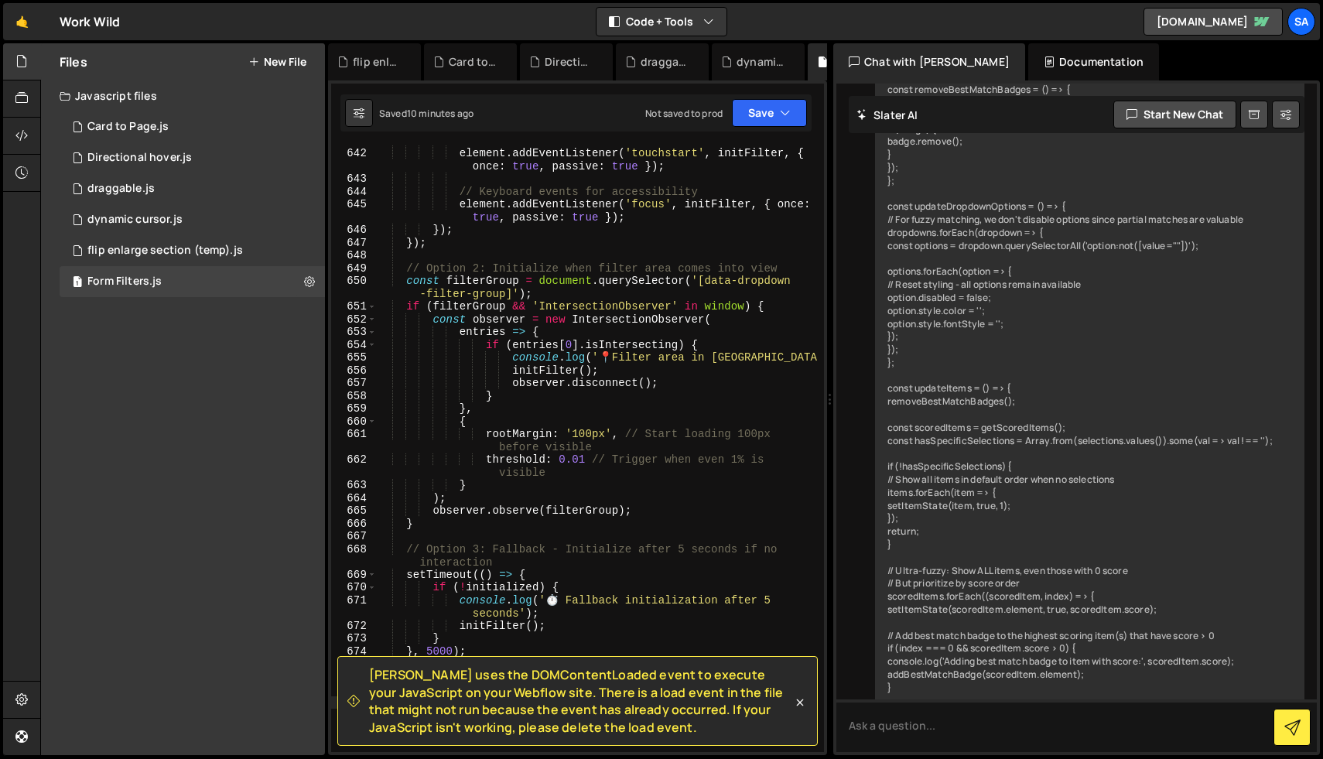
scroll to position [9827, 0]
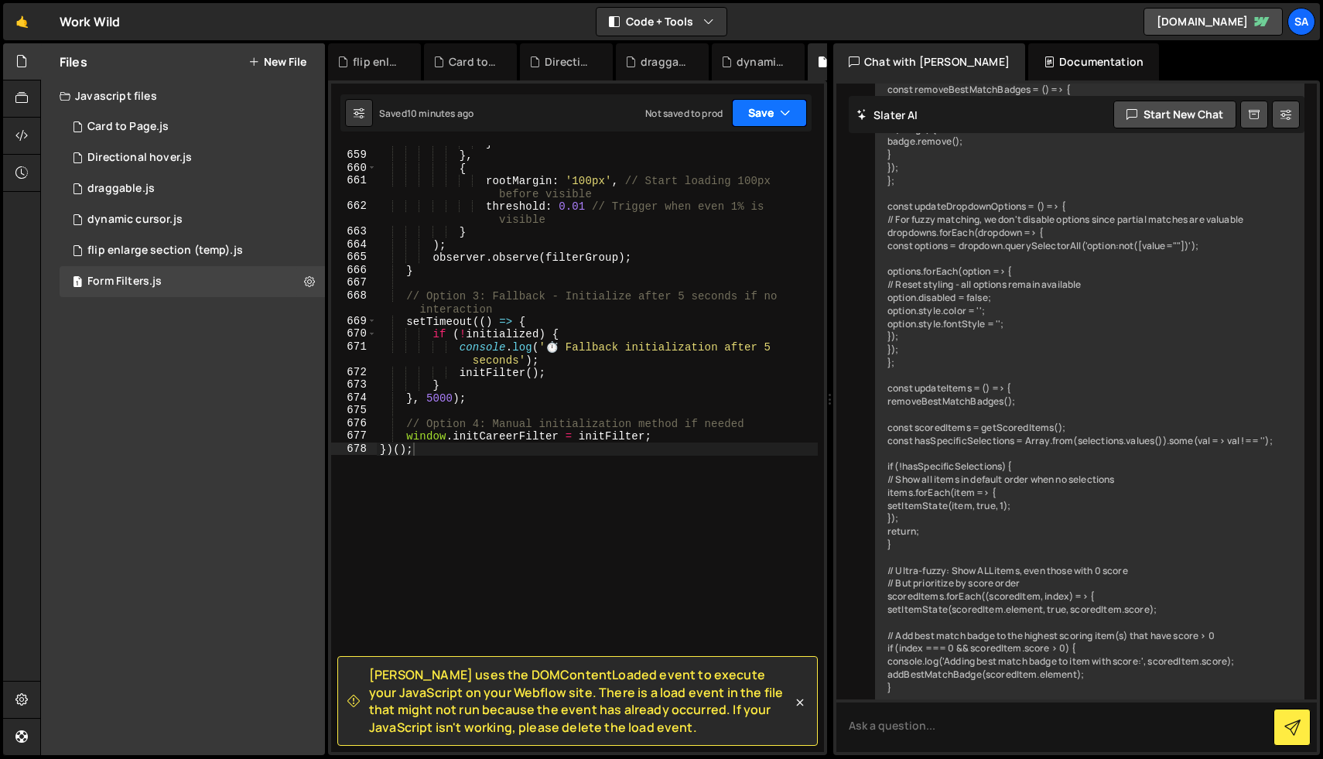
click at [759, 115] on button "Save" at bounding box center [769, 113] width 75 height 28
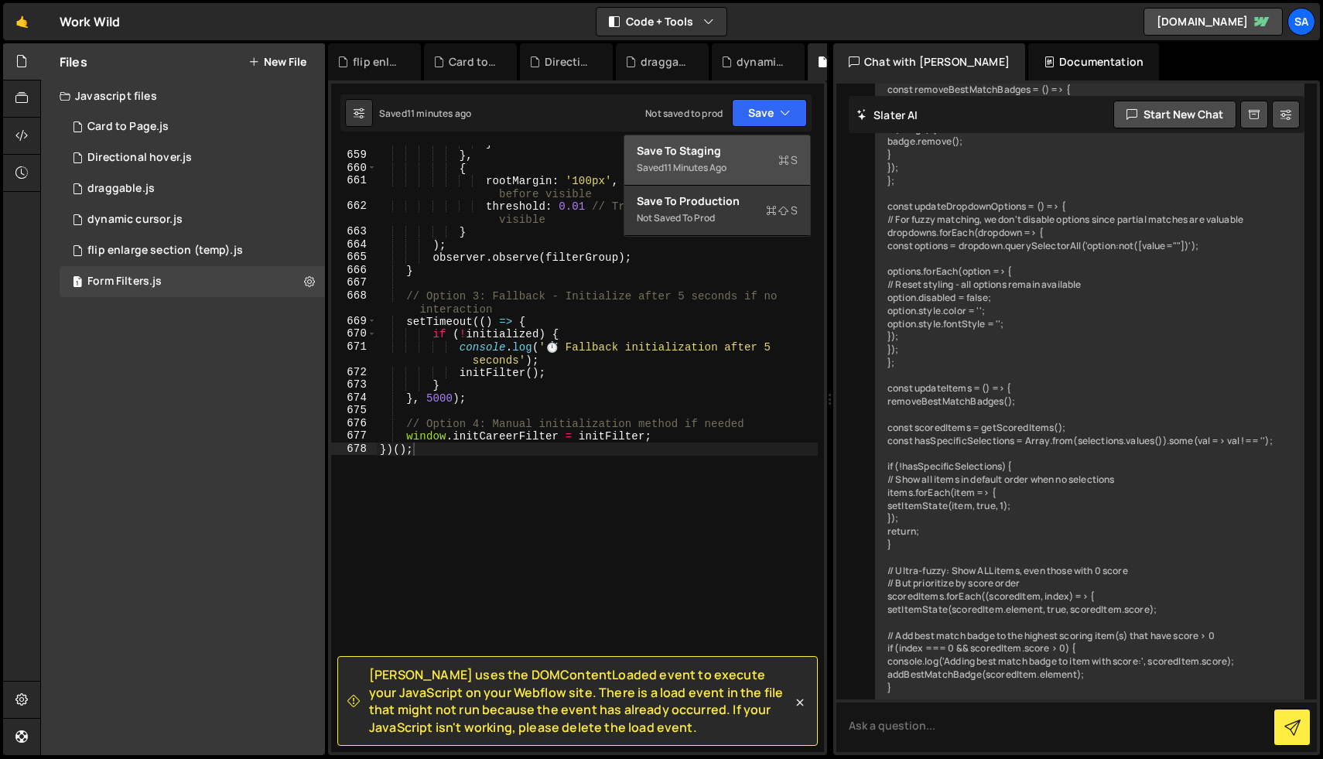
click at [724, 148] on div "Save to Staging S" at bounding box center [717, 150] width 161 height 15
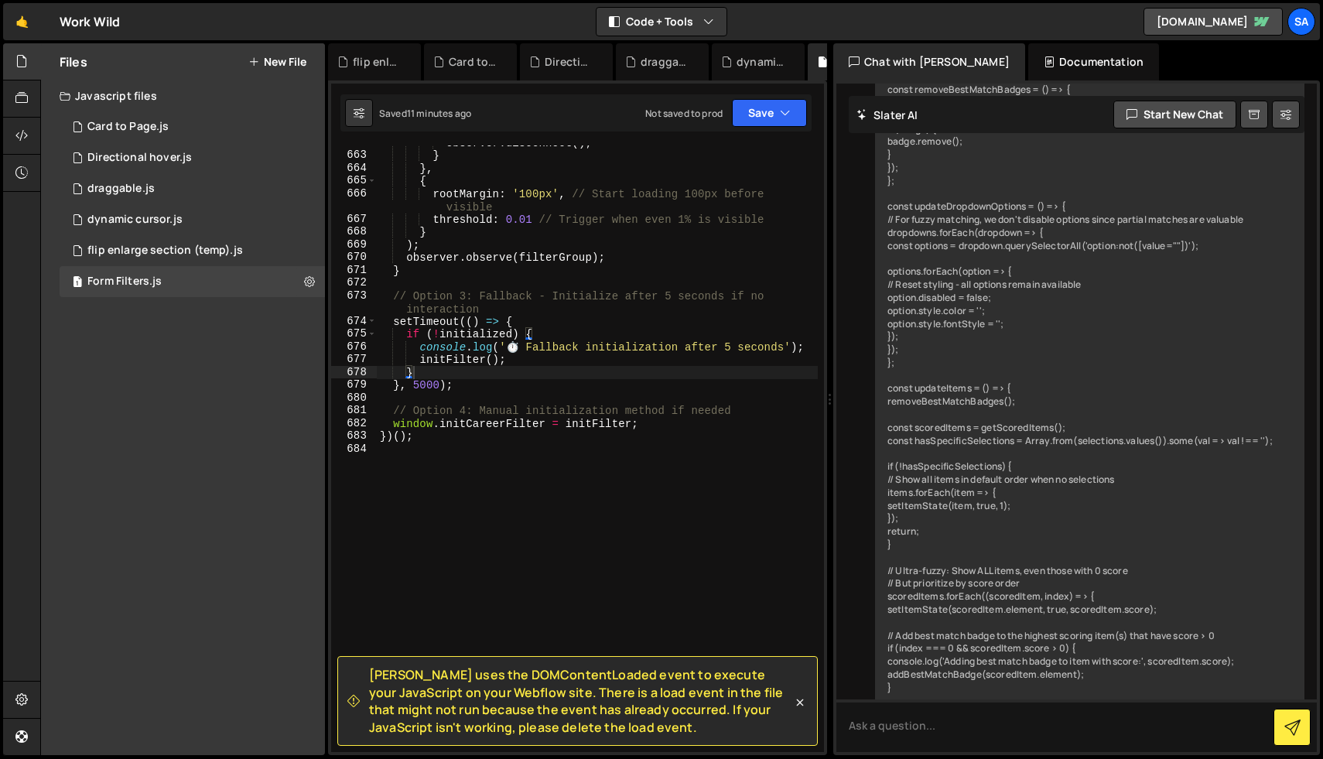
scroll to position [9470, 0]
click at [608, 250] on div "observer . disconnect ( ) ; } } , { rootMargin : '100px' , // Start loading 100…" at bounding box center [597, 452] width 441 height 632
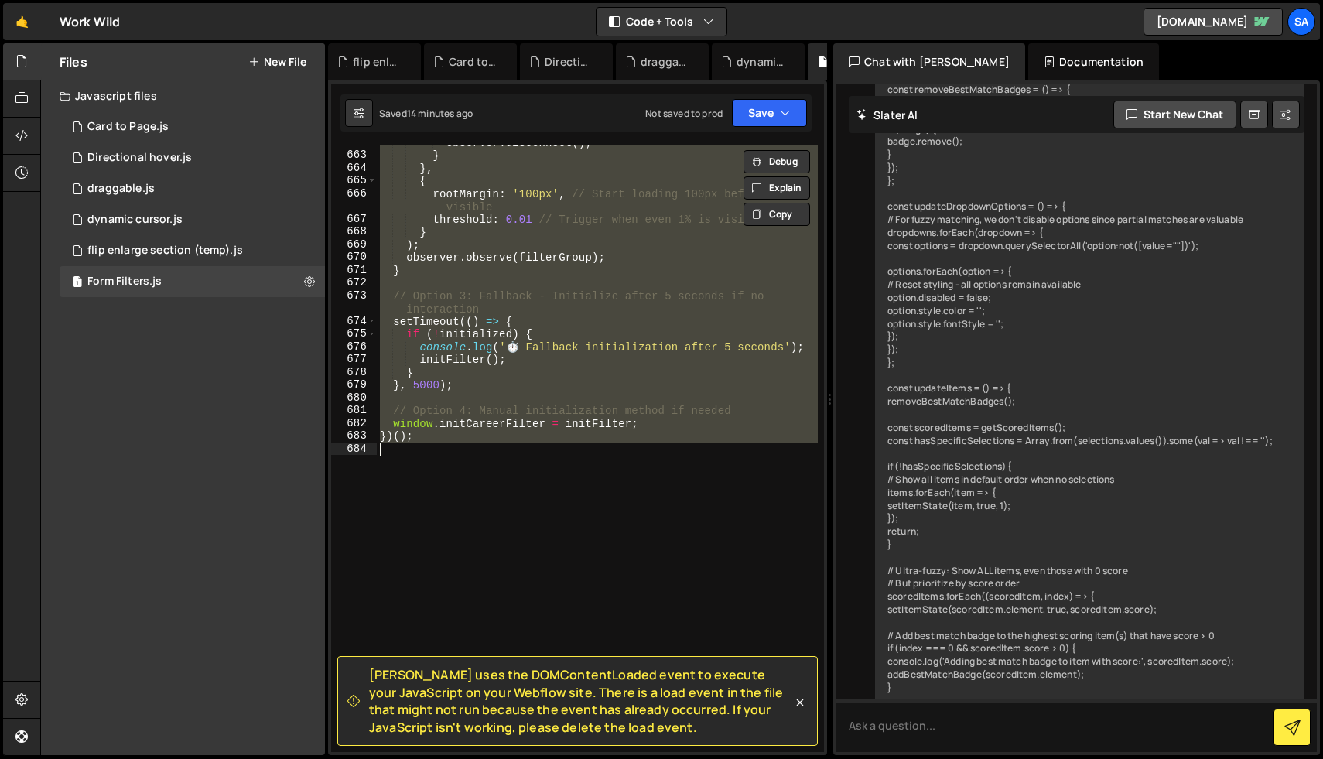
paste textarea
type textarea "})();"
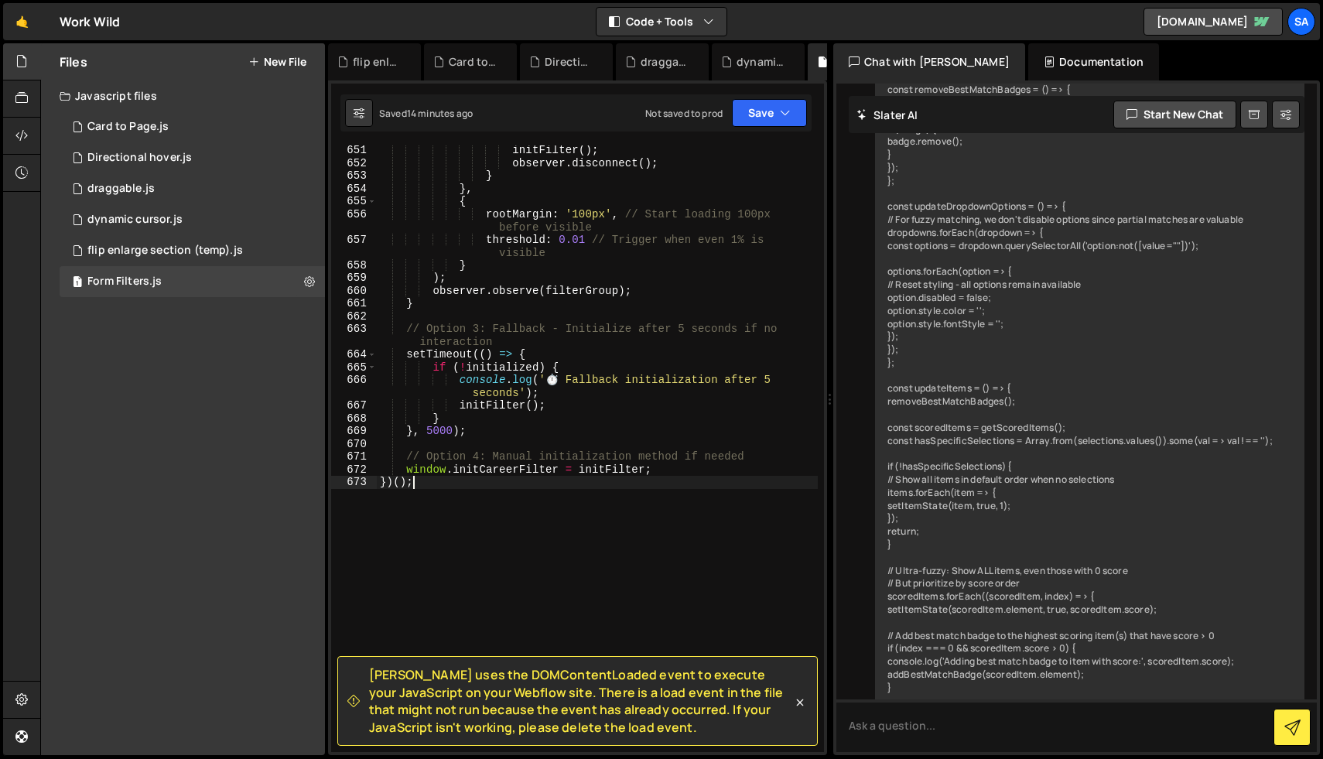
scroll to position [9761, 0]
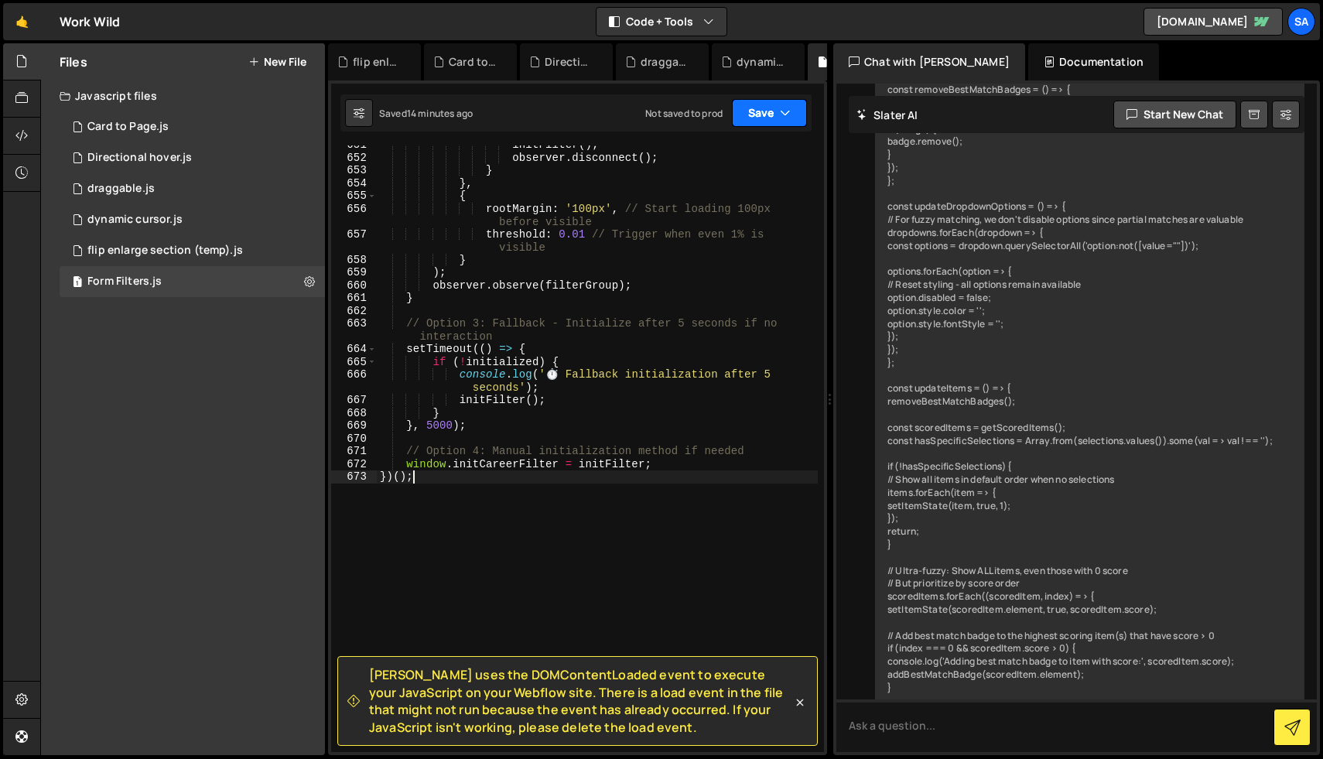
click at [757, 108] on button "Save" at bounding box center [769, 113] width 75 height 28
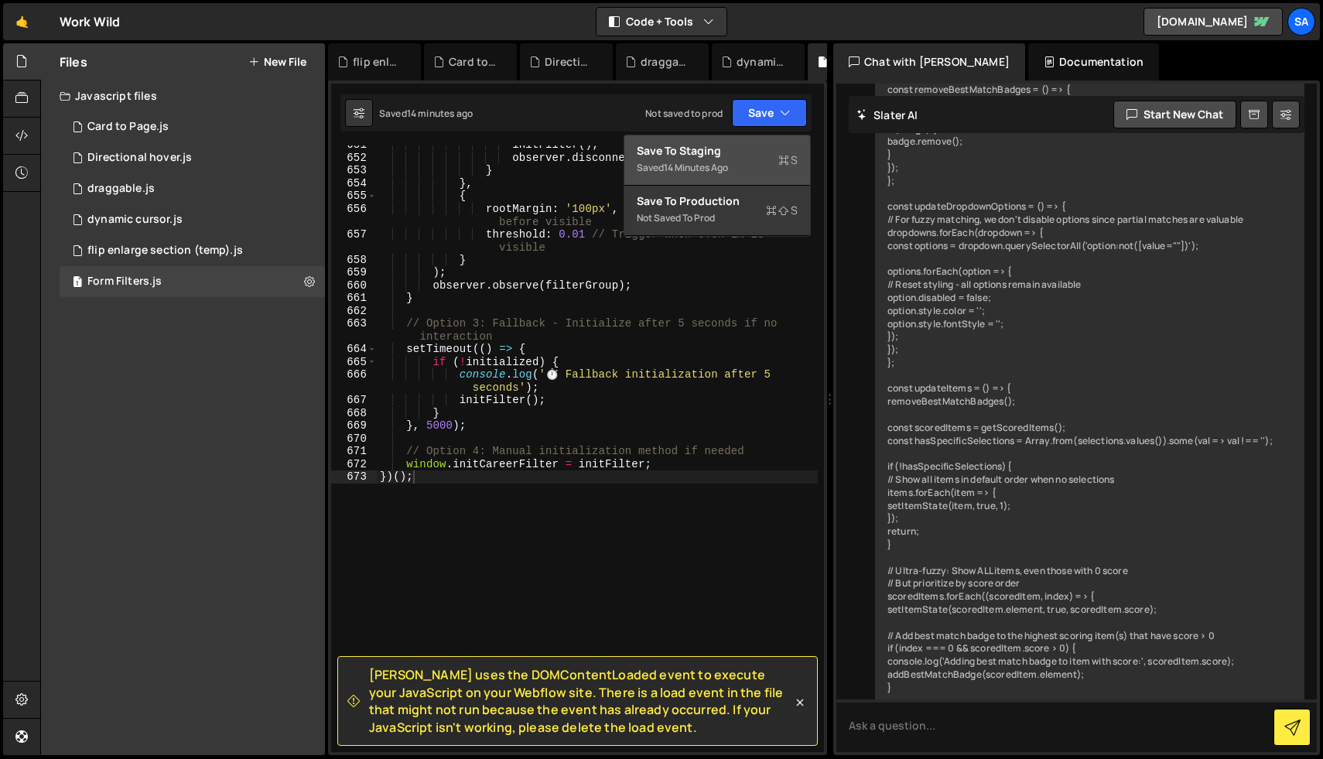
click at [745, 145] on div "Save to Staging S" at bounding box center [717, 150] width 161 height 15
